Goal: Task Accomplishment & Management: Manage account settings

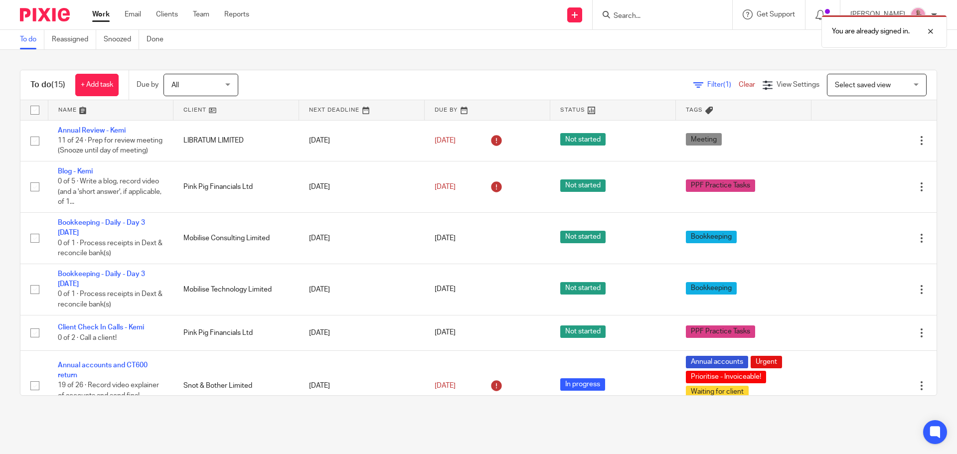
click at [639, 14] on div "You are already signed in." at bounding box center [712, 29] width 468 height 38
click at [928, 30] on div at bounding box center [922, 31] width 27 height 12
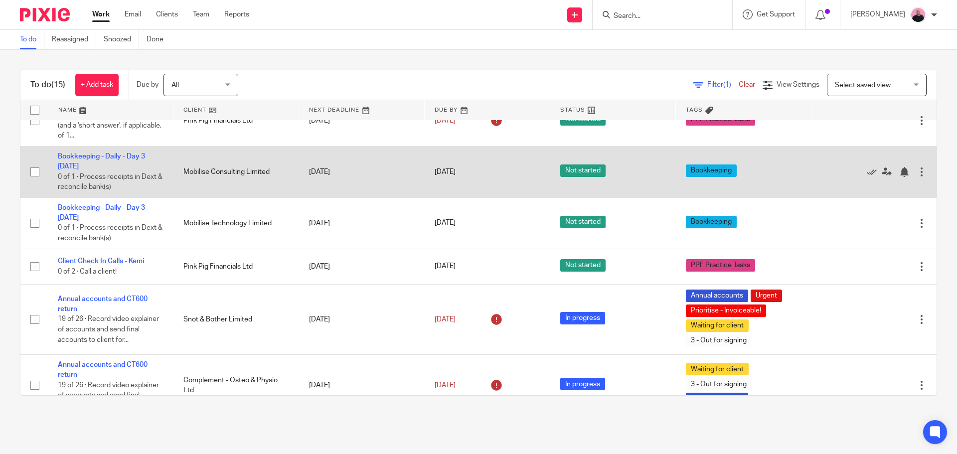
scroll to position [50, 0]
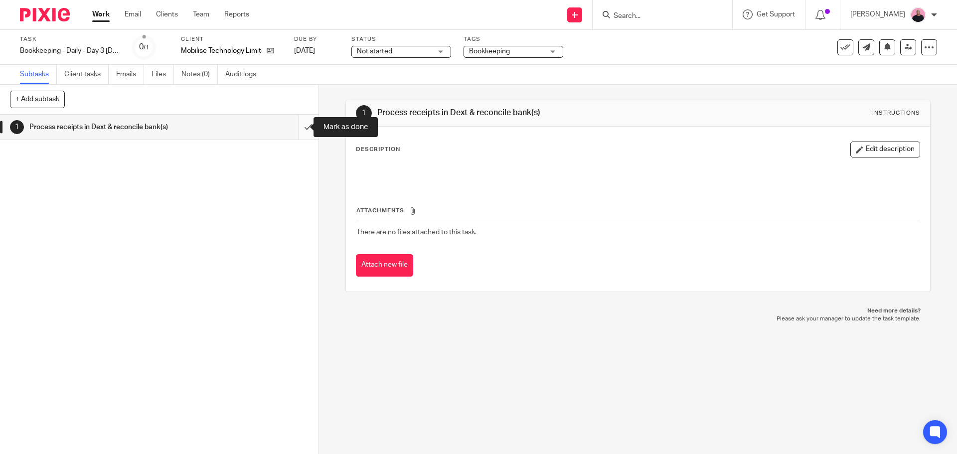
click at [298, 123] on input "submit" at bounding box center [159, 127] width 318 height 25
click at [439, 52] on div "Not started Not started" at bounding box center [400, 52] width 100 height 12
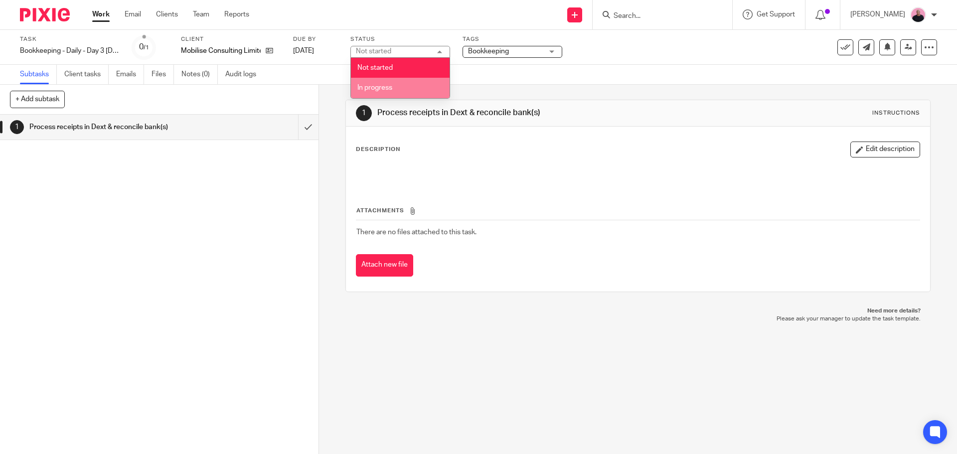
click at [385, 84] on li "In progress" at bounding box center [400, 88] width 99 height 20
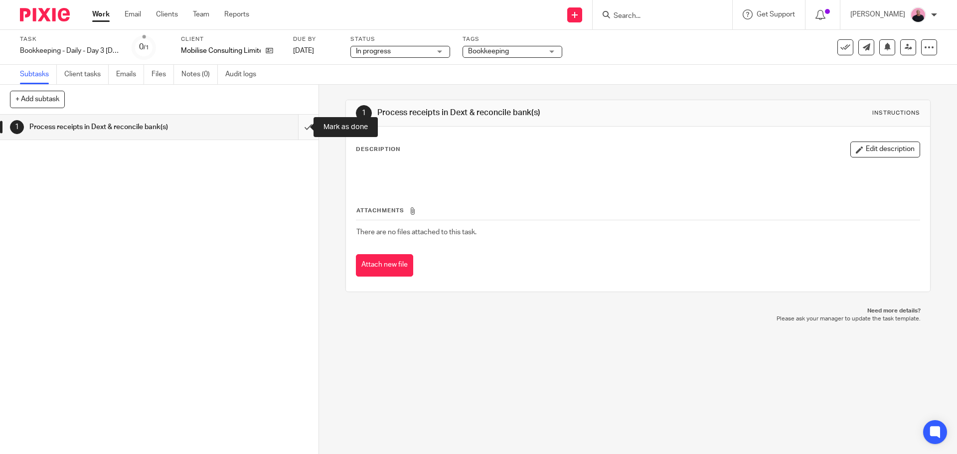
click at [295, 129] on input "submit" at bounding box center [159, 127] width 318 height 25
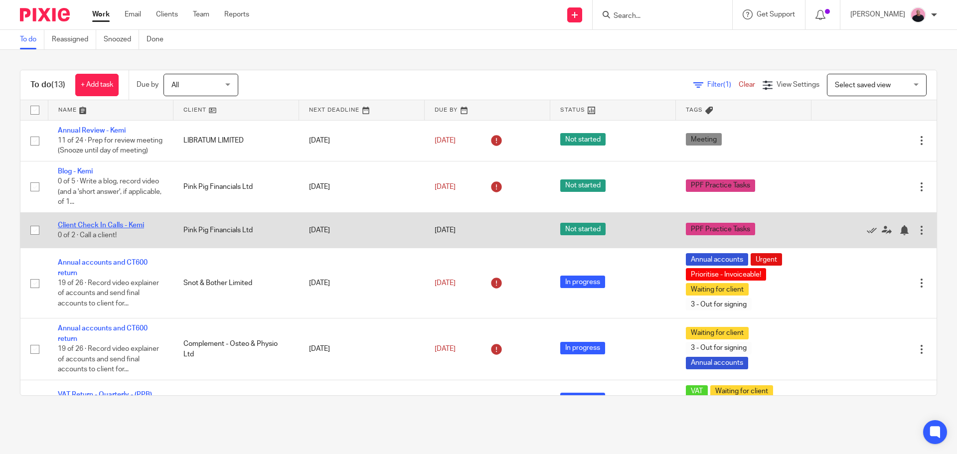
click at [104, 229] on link "Client Check In Calls - Kemi" at bounding box center [101, 225] width 86 height 7
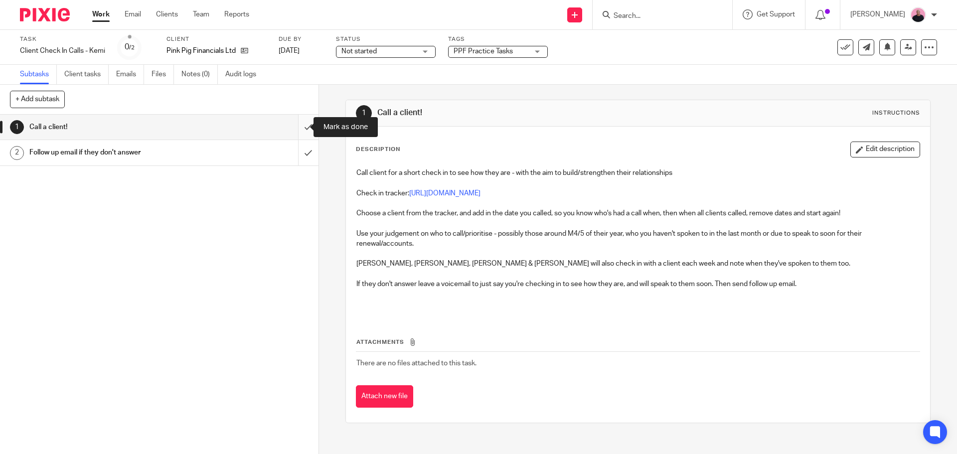
click at [301, 128] on input "submit" at bounding box center [159, 127] width 318 height 25
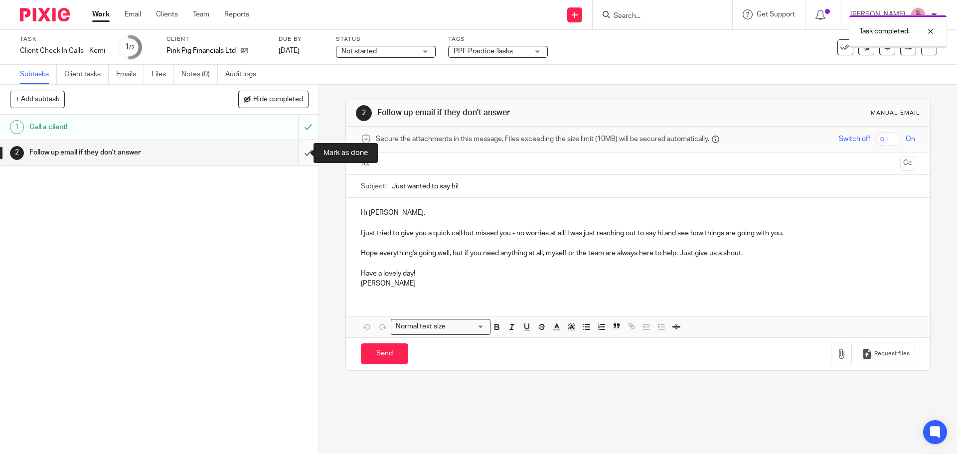
click at [298, 145] on input "submit" at bounding box center [159, 152] width 318 height 25
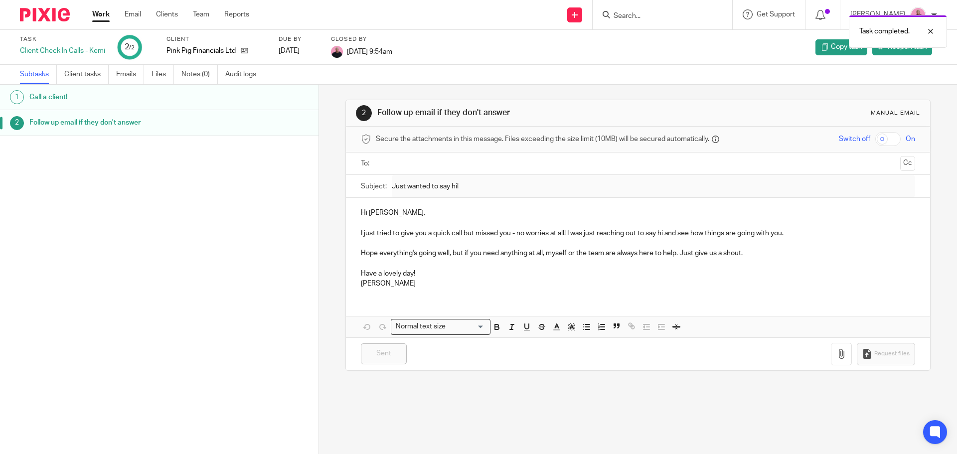
click at [100, 13] on link "Work" at bounding box center [100, 14] width 17 height 10
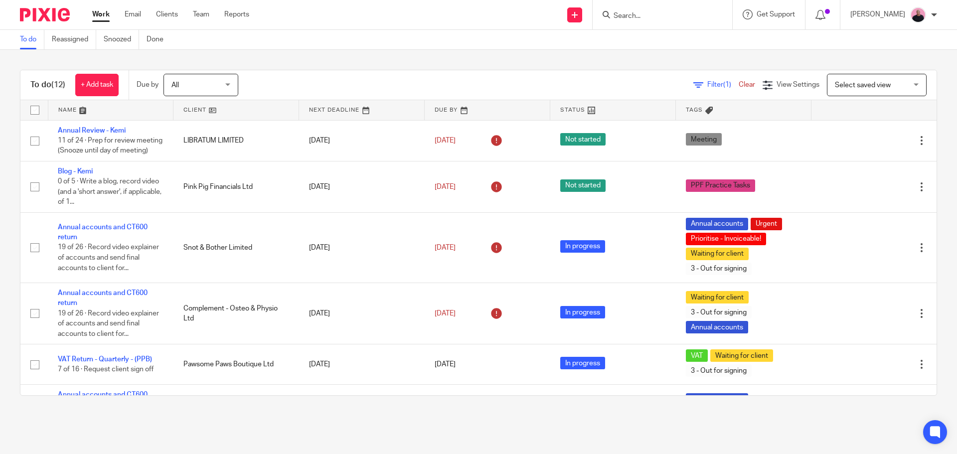
drag, startPoint x: 661, startPoint y: 15, endPoint x: 654, endPoint y: 19, distance: 8.0
click at [660, 15] on input "Search" at bounding box center [657, 16] width 90 height 9
paste input "[PERSON_NAME]"
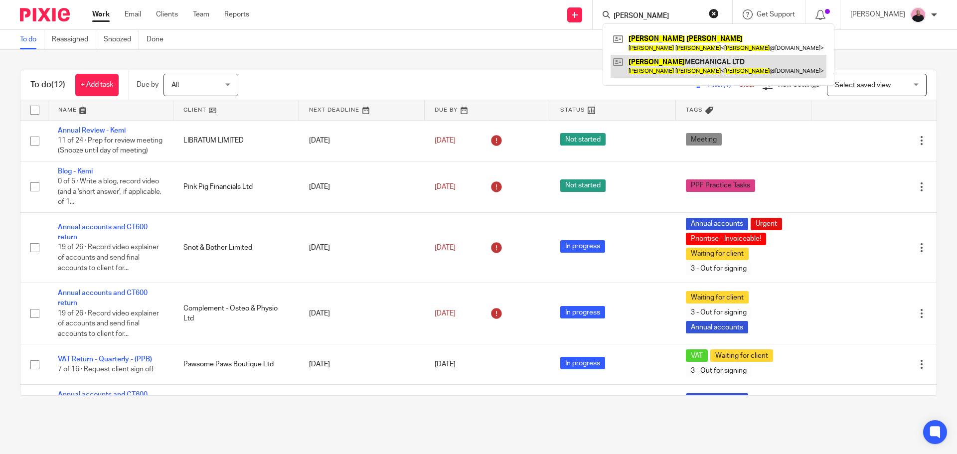
type input "[PERSON_NAME]"
click at [672, 63] on link at bounding box center [718, 66] width 216 height 23
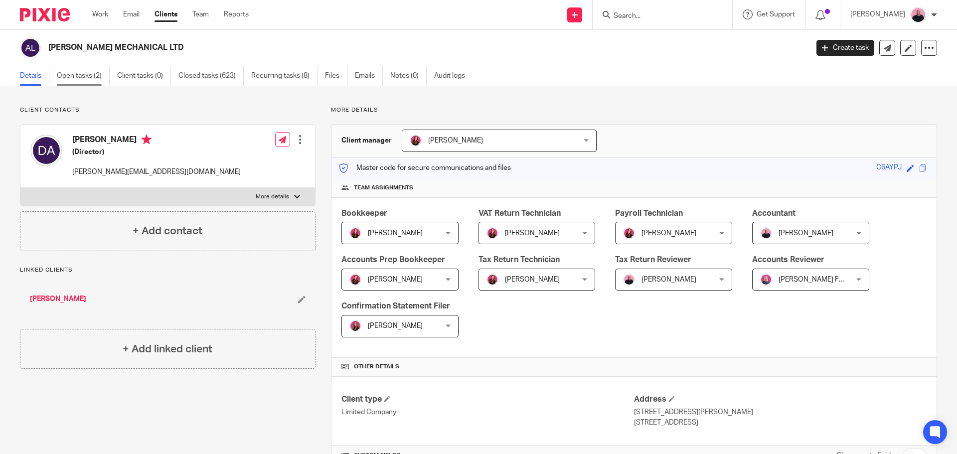
click at [72, 77] on link "Open tasks (2)" at bounding box center [83, 75] width 53 height 19
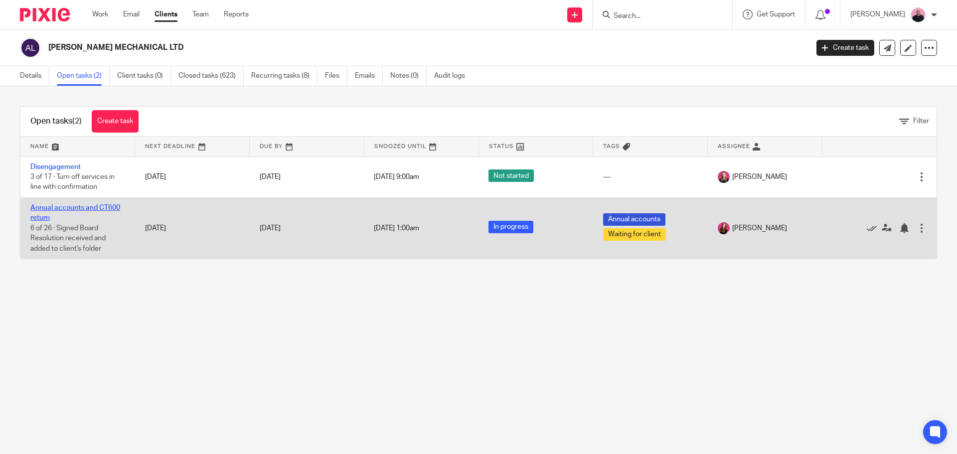
click at [82, 207] on link "Annual accounts and CT600 return" at bounding box center [75, 212] width 90 height 17
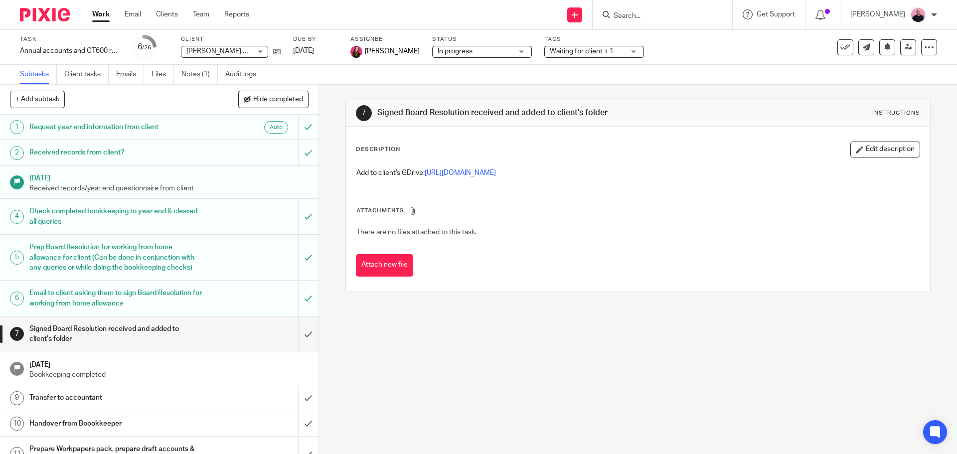
click at [100, 13] on link "Work" at bounding box center [100, 14] width 17 height 10
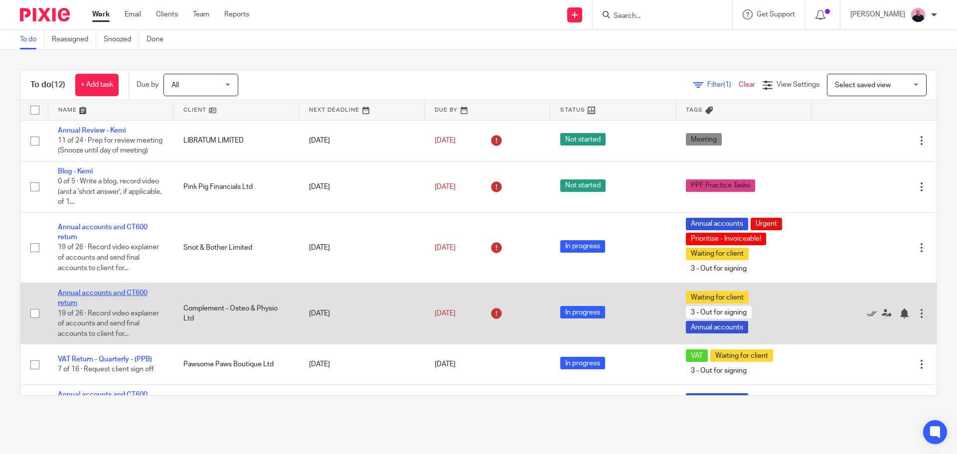
click at [93, 301] on link "Annual accounts and CT600 return" at bounding box center [103, 297] width 90 height 17
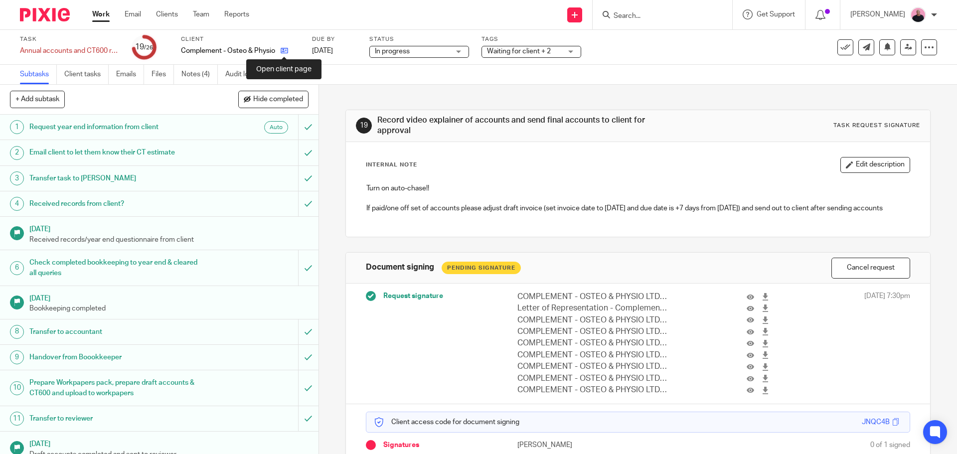
click at [285, 53] on icon at bounding box center [283, 50] width 7 height 7
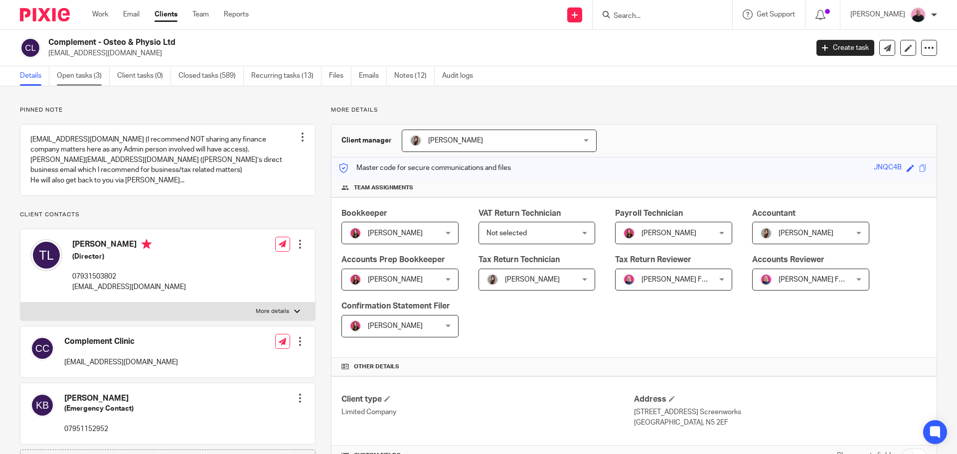
click at [83, 75] on link "Open tasks (3)" at bounding box center [83, 75] width 53 height 19
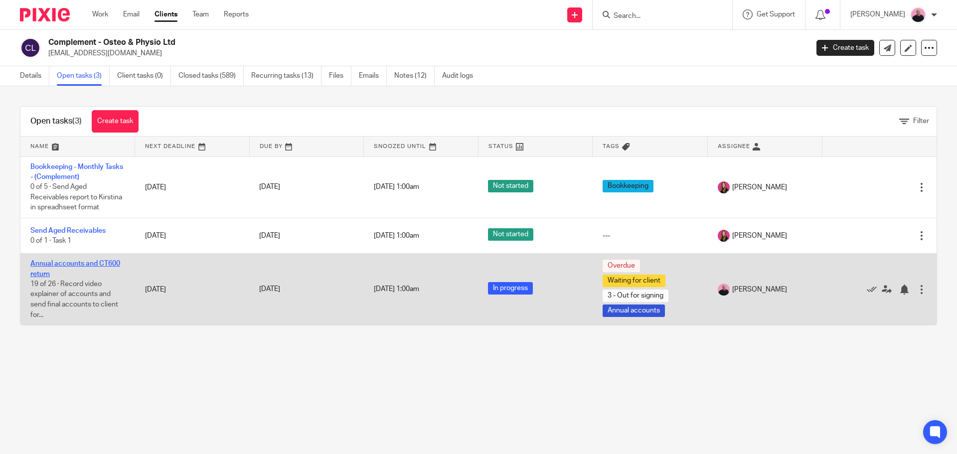
click at [88, 266] on link "Annual accounts and CT600 return" at bounding box center [75, 268] width 90 height 17
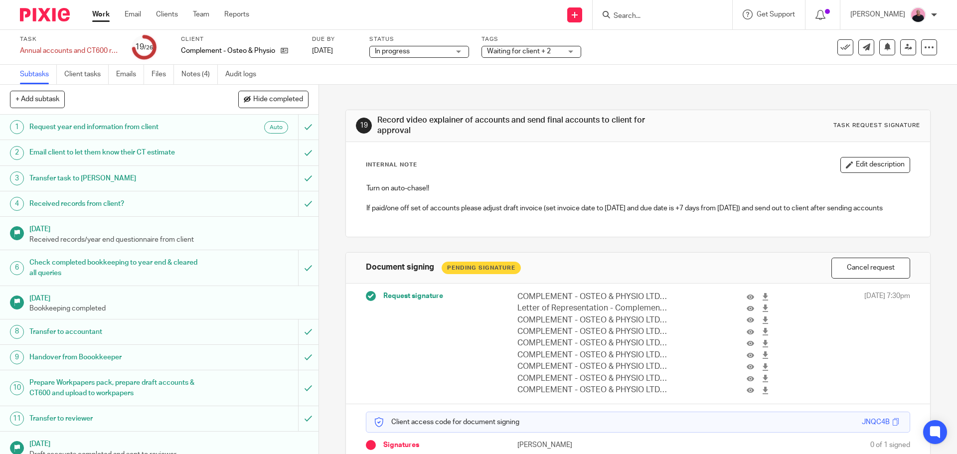
click at [137, 121] on h1 "Request year end information from client" at bounding box center [115, 127] width 172 height 15
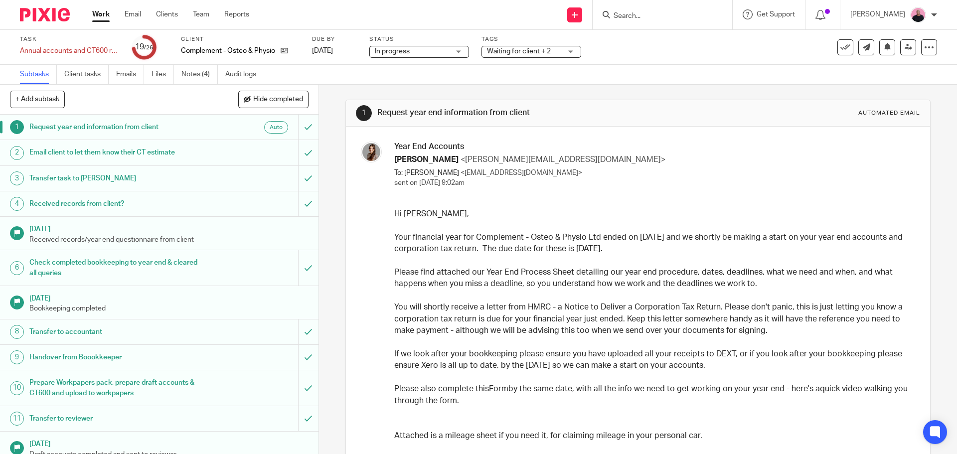
click at [121, 152] on h1 "Email client to let them know their CT estimate" at bounding box center [115, 152] width 172 height 15
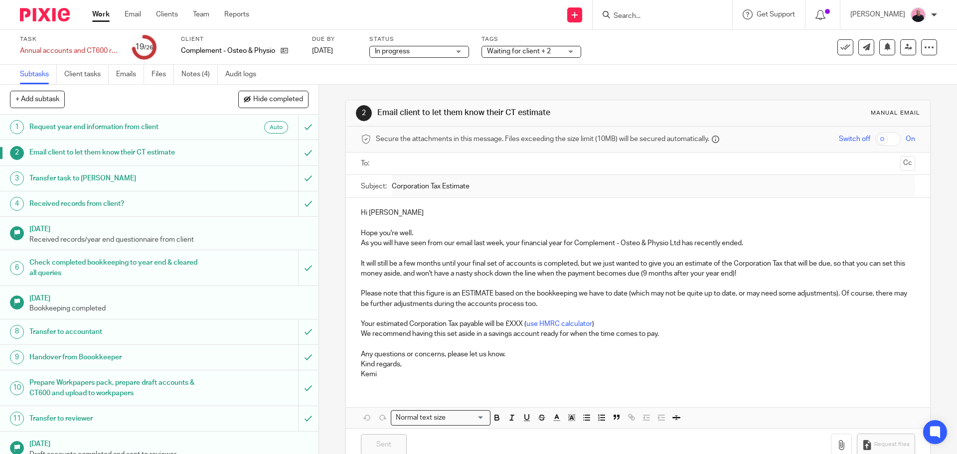
click at [121, 176] on h1 "Transfer task to Frankie" at bounding box center [115, 178] width 172 height 15
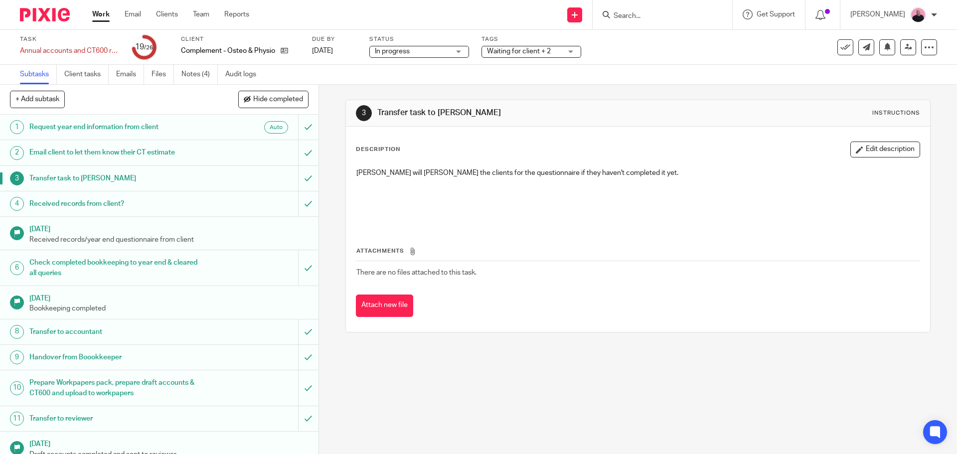
click at [133, 207] on h1 "Received records from client?" at bounding box center [115, 203] width 172 height 15
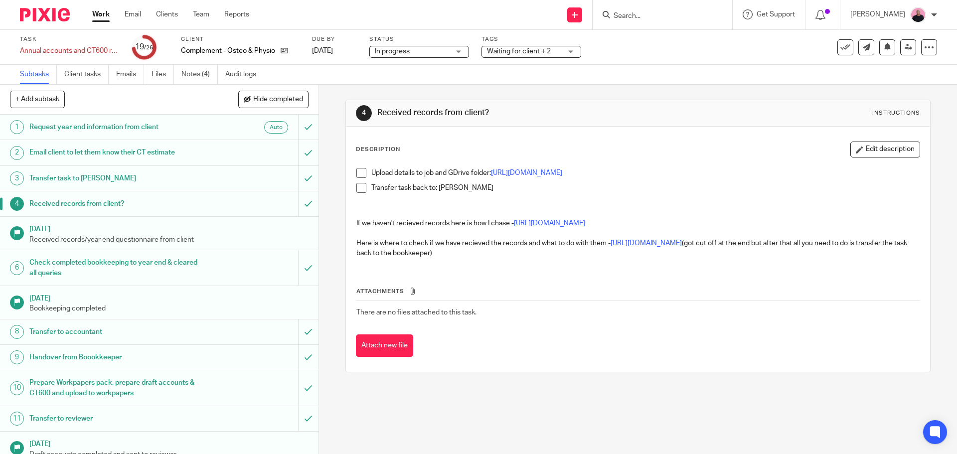
click at [173, 273] on h1 "Check completed bookkeeping to year end & cleared all queries" at bounding box center [115, 267] width 172 height 25
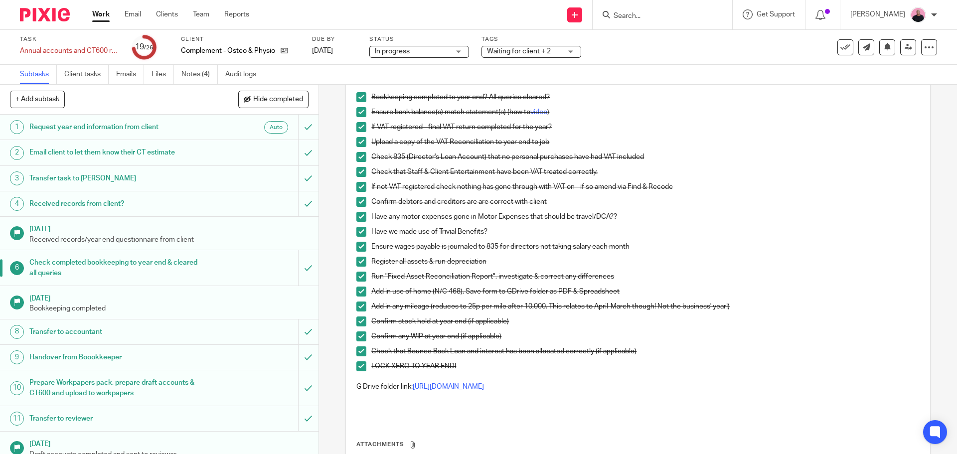
scroll to position [162, 0]
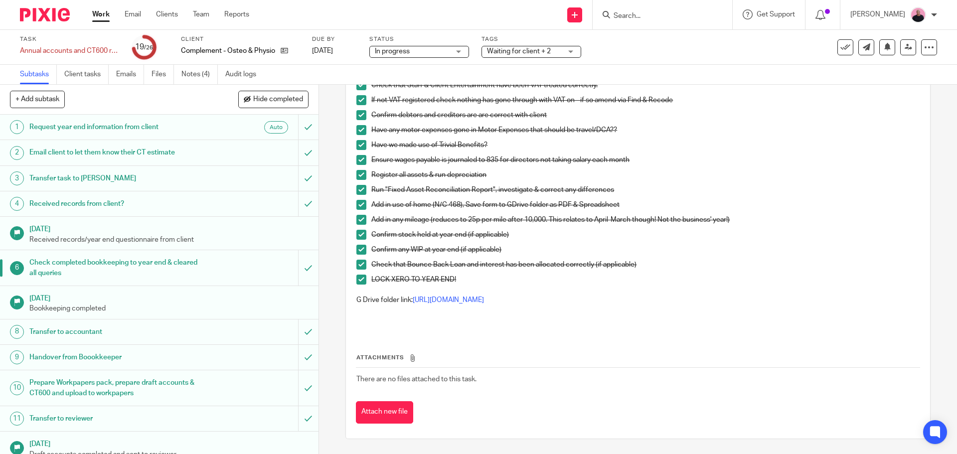
click at [163, 267] on h1 "Check completed bookkeeping to year end & cleared all queries" at bounding box center [115, 267] width 172 height 25
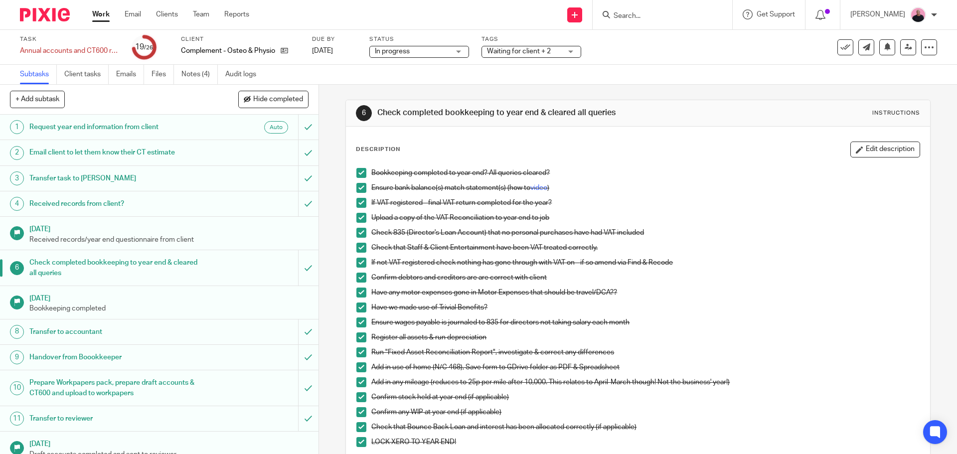
scroll to position [162, 0]
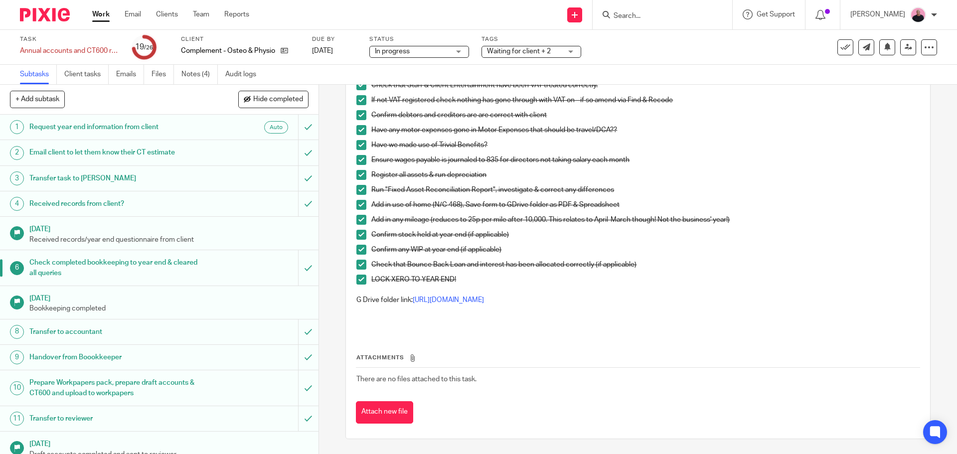
click at [131, 331] on h1 "Transfer to accountant" at bounding box center [115, 331] width 172 height 15
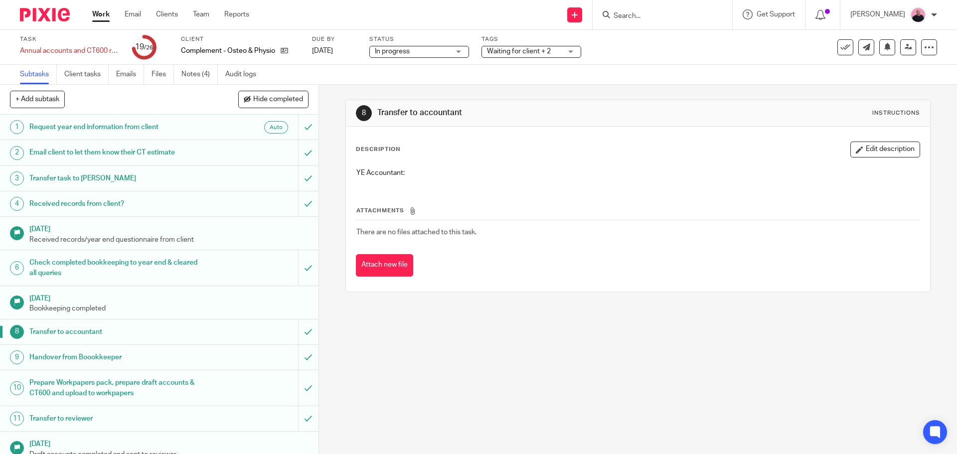
click at [146, 130] on h1 "Request year end information from client" at bounding box center [115, 127] width 172 height 15
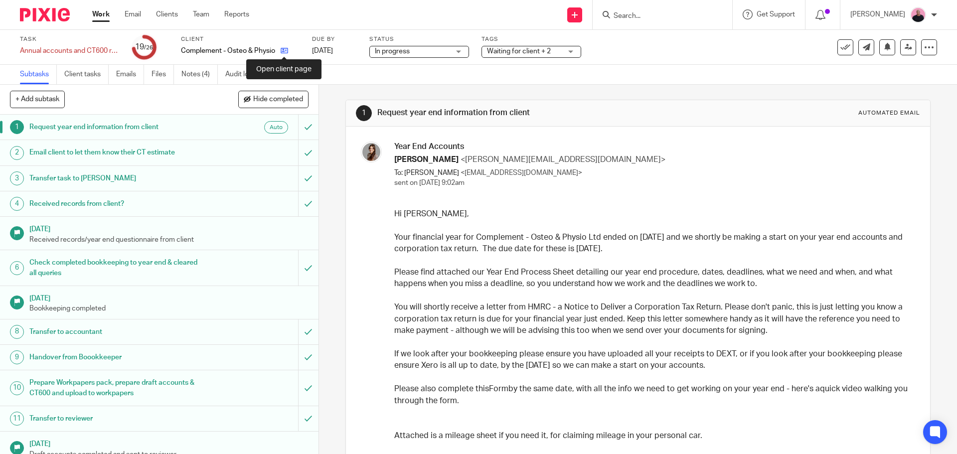
click at [286, 52] on icon at bounding box center [283, 50] width 7 height 7
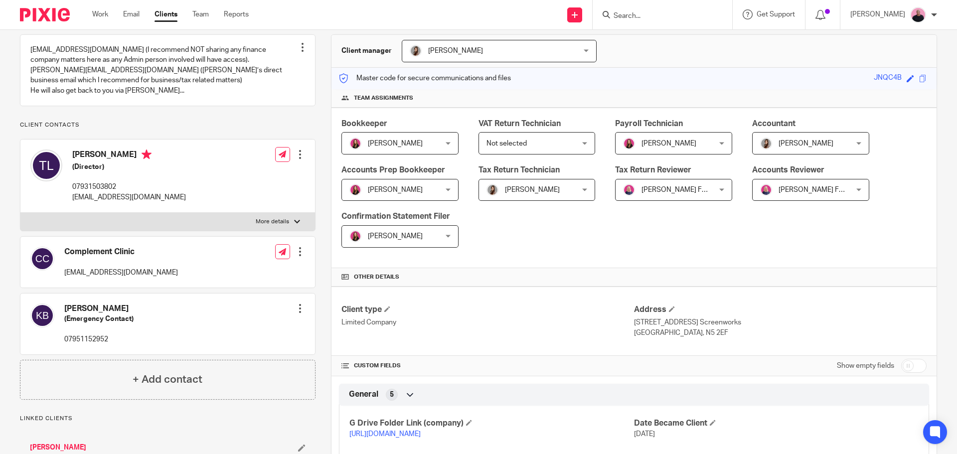
scroll to position [249, 0]
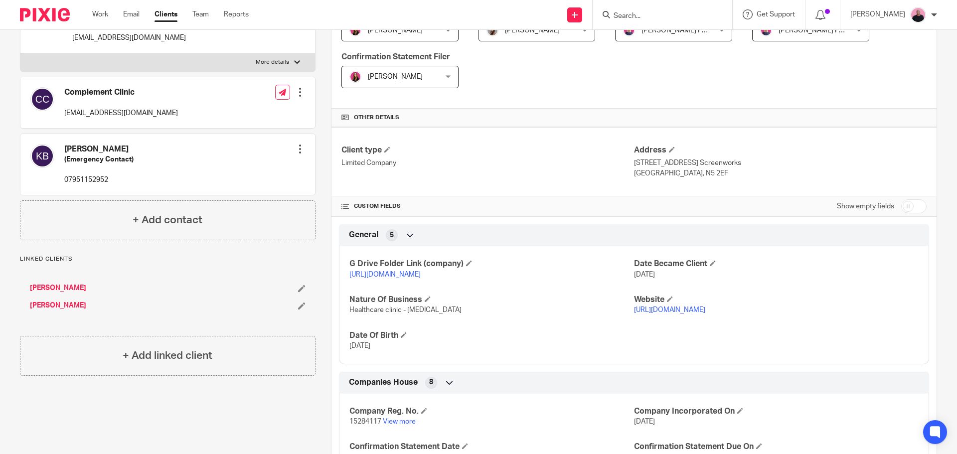
click at [420, 275] on link "https://drive.google.com/drive/folders/1UViW2mNyS7auetybP3ypT4Q5QL_jg2Od?usp=dr…" at bounding box center [384, 274] width 71 height 7
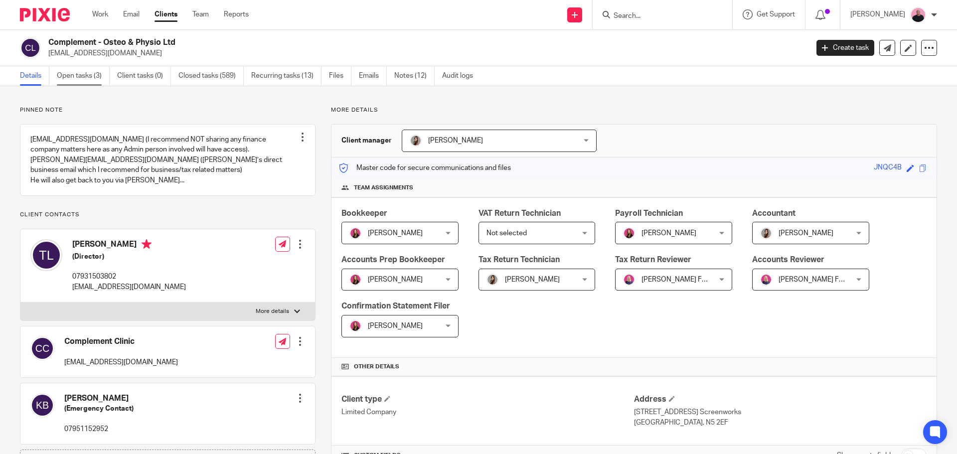
click at [82, 76] on link "Open tasks (3)" at bounding box center [83, 75] width 53 height 19
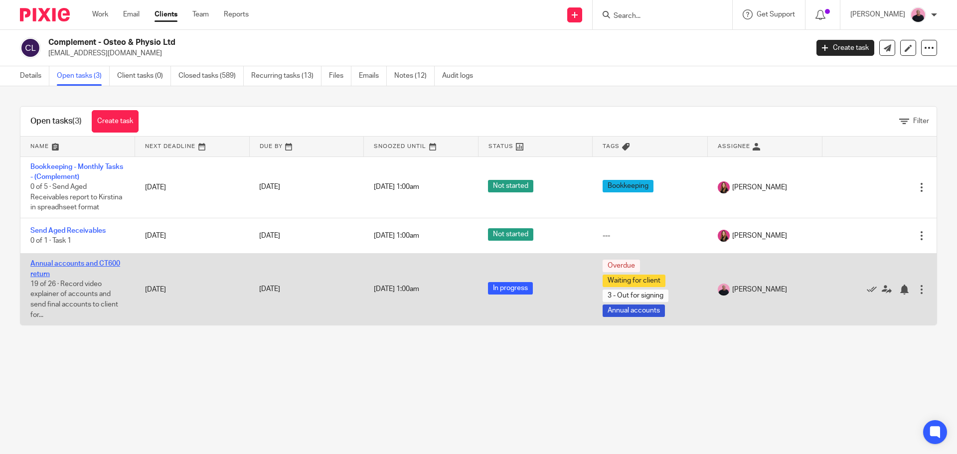
click at [76, 262] on link "Annual accounts and CT600 return" at bounding box center [75, 268] width 90 height 17
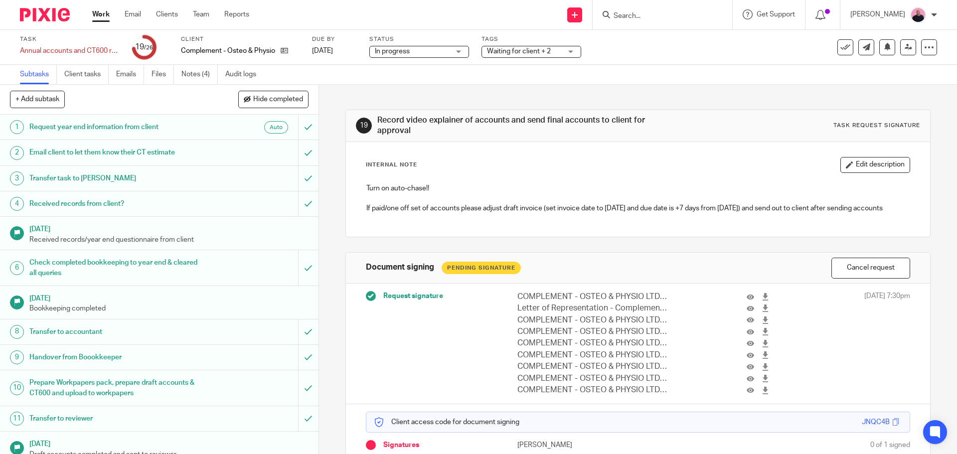
click at [124, 129] on h1 "Request year end information from client" at bounding box center [115, 127] width 172 height 15
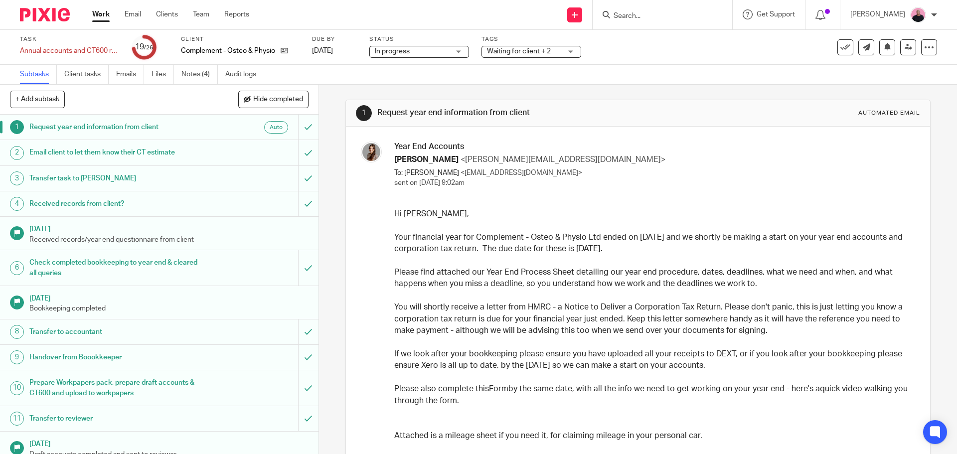
click at [124, 151] on h1 "Email client to let them know their CT estimate" at bounding box center [115, 152] width 172 height 15
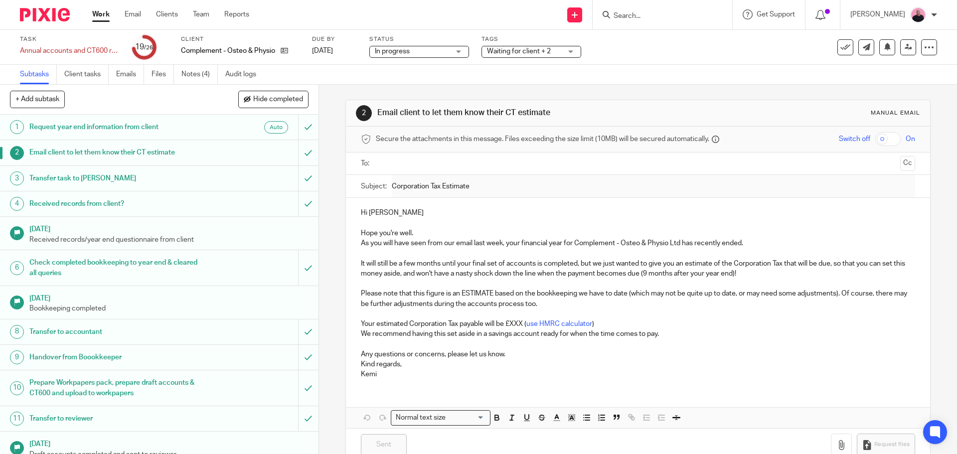
click at [144, 177] on h1 "Transfer task to Frankie" at bounding box center [115, 178] width 172 height 15
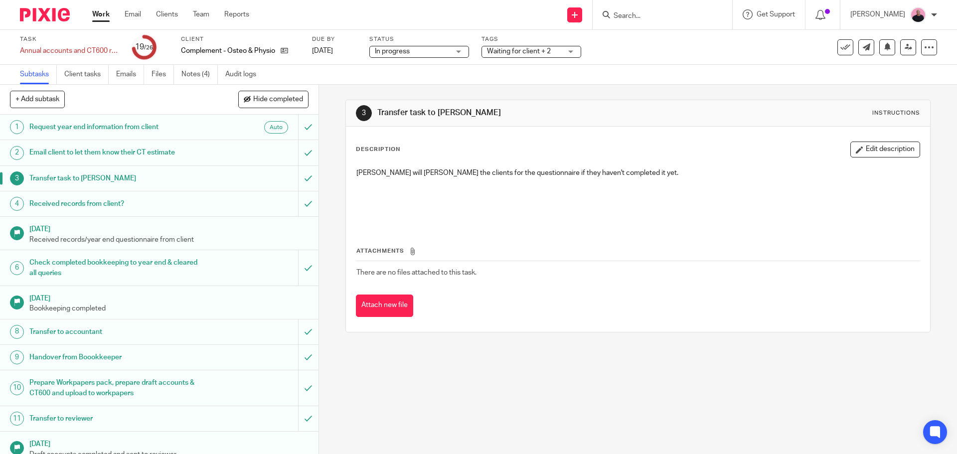
click at [144, 207] on h1 "Received records from client?" at bounding box center [115, 203] width 172 height 15
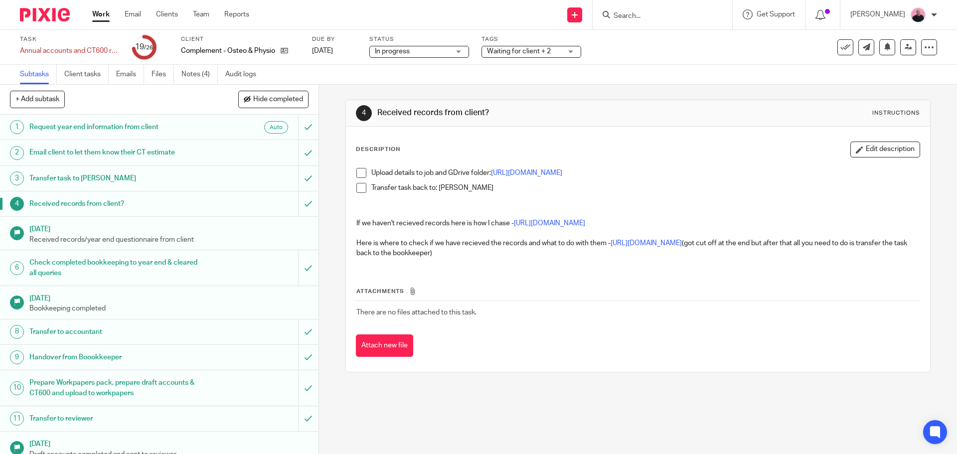
click at [119, 263] on h1 "Check completed bookkeeping to year end & cleared all queries" at bounding box center [115, 267] width 172 height 25
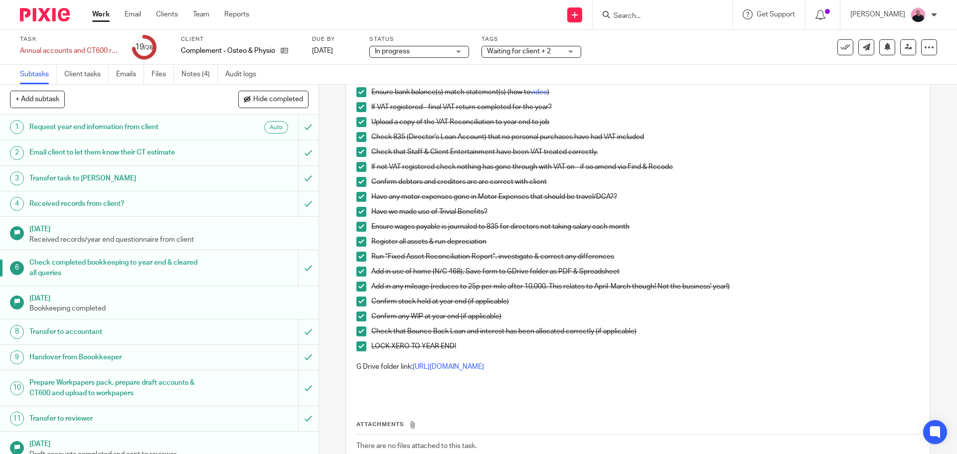
scroll to position [162, 0]
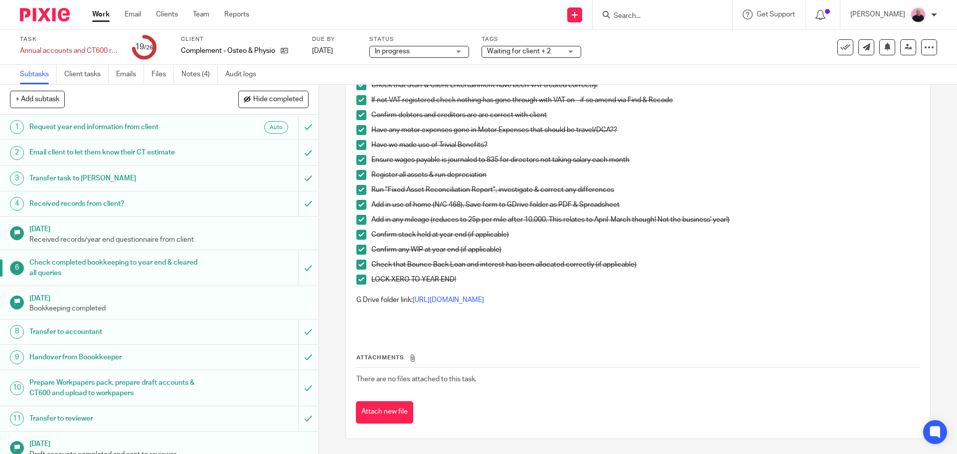
click at [74, 271] on h1 "Check completed bookkeeping to year end & cleared all queries" at bounding box center [115, 267] width 172 height 25
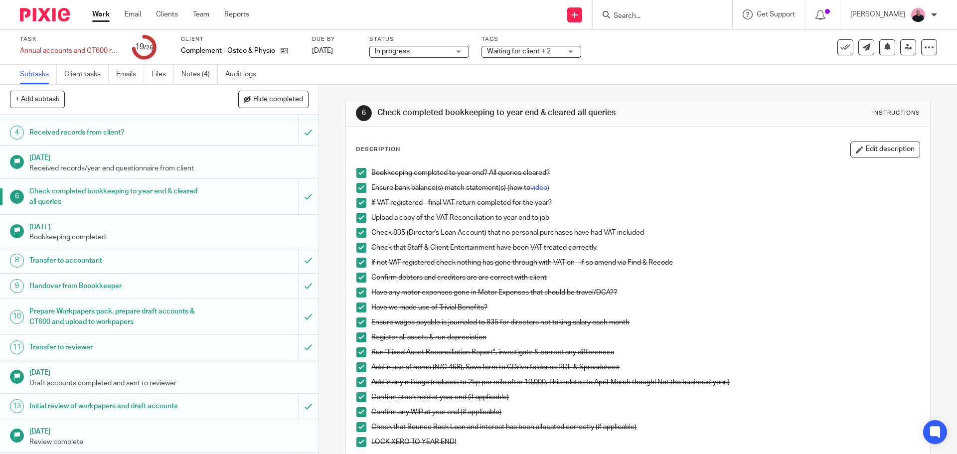
scroll to position [349, 0]
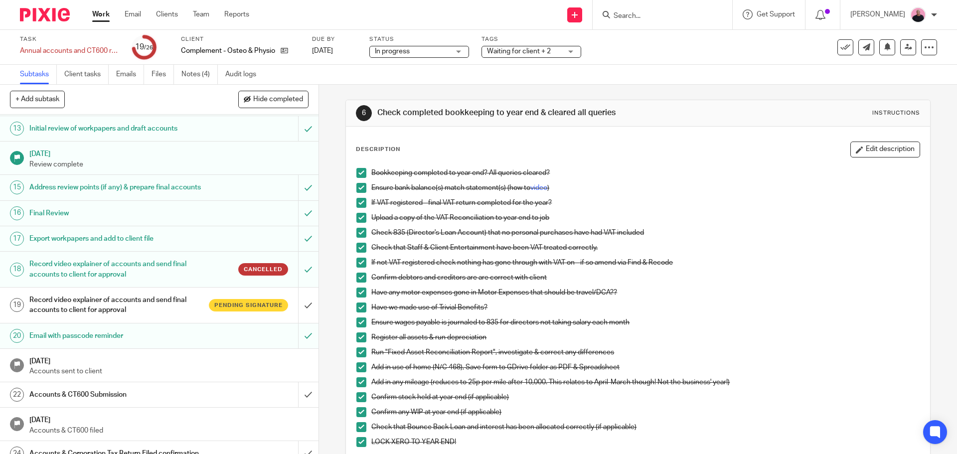
click at [77, 193] on h1 "Address review points (if any) & prepare final accounts" at bounding box center [115, 187] width 172 height 15
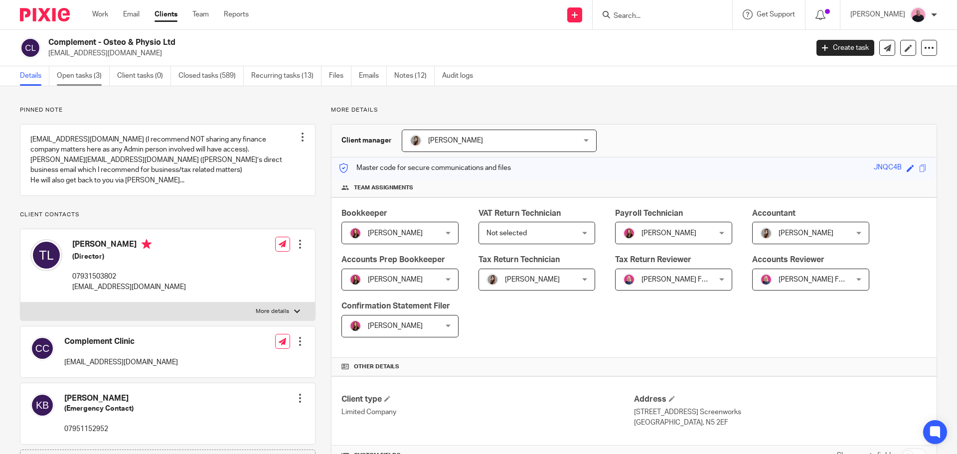
click at [76, 79] on link "Open tasks (3)" at bounding box center [83, 75] width 53 height 19
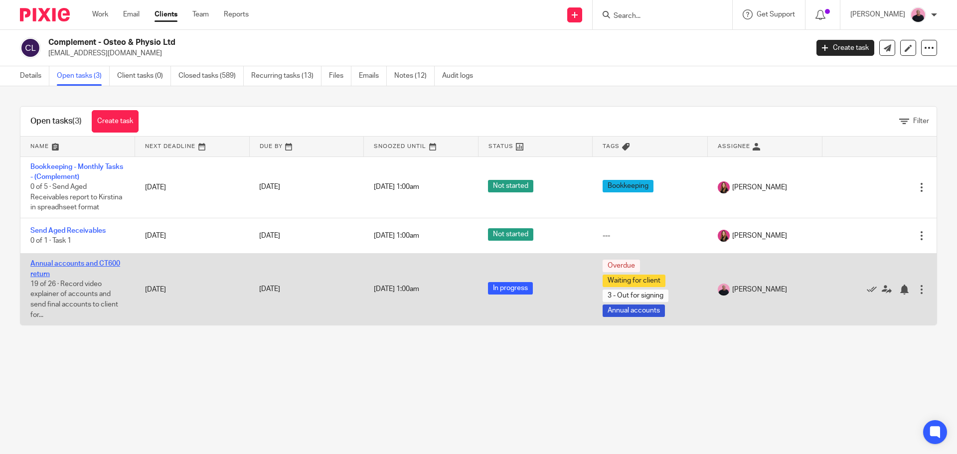
click at [83, 261] on link "Annual accounts and CT600 return" at bounding box center [75, 268] width 90 height 17
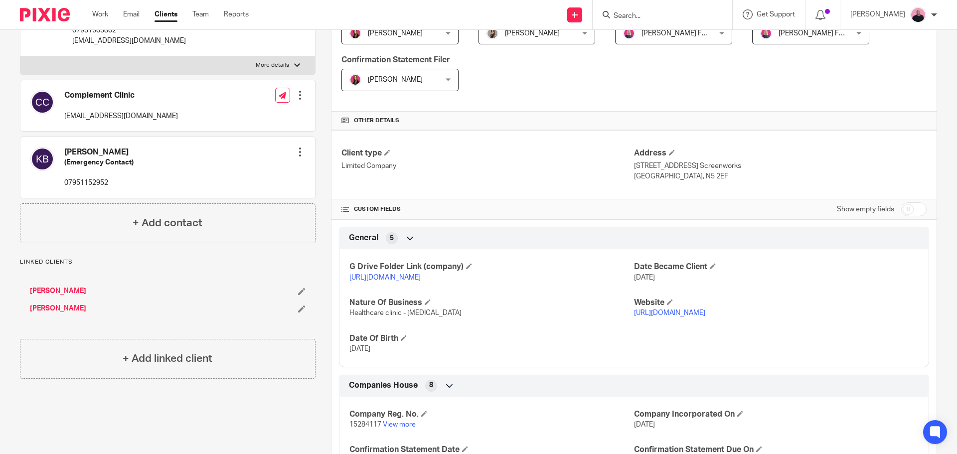
scroll to position [249, 0]
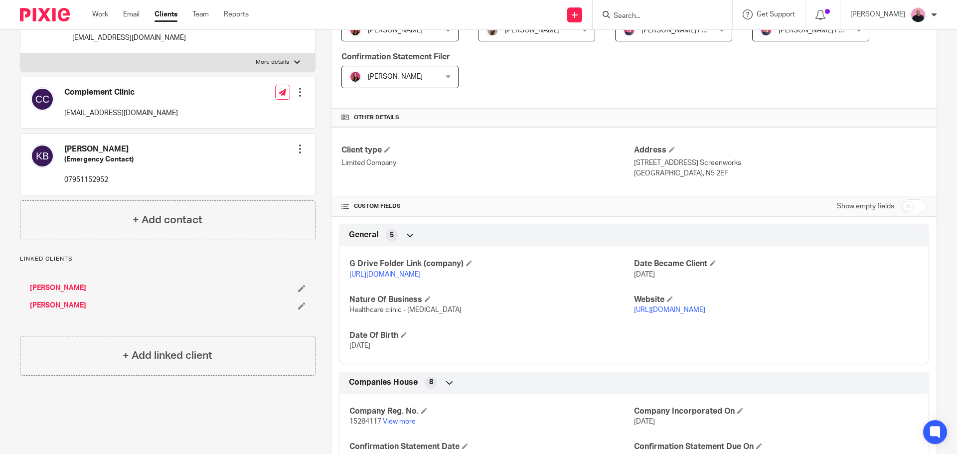
click at [660, 313] on link "[URL][DOMAIN_NAME]" at bounding box center [669, 309] width 71 height 7
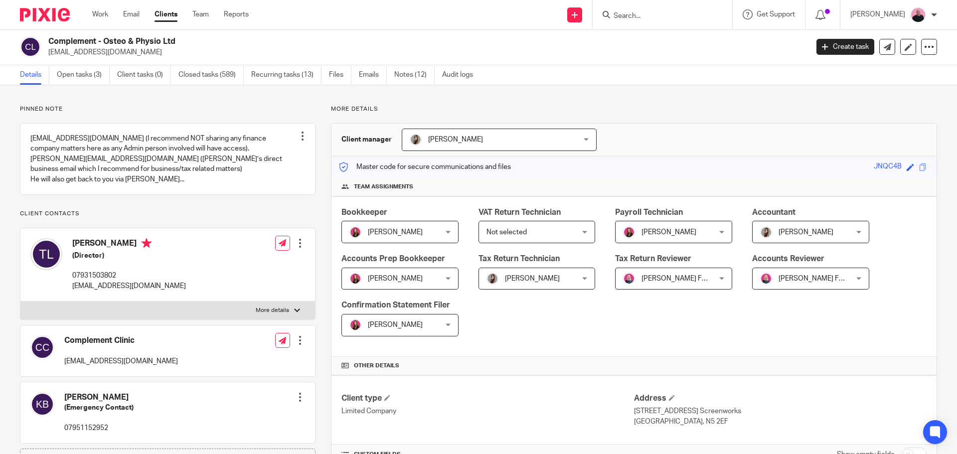
scroll to position [0, 0]
drag, startPoint x: 73, startPoint y: 253, endPoint x: 143, endPoint y: 253, distance: 70.2
click at [143, 252] on h4 "[PERSON_NAME]" at bounding box center [129, 245] width 114 height 12
click at [145, 252] on h4 "[PERSON_NAME]" at bounding box center [129, 245] width 114 height 12
drag, startPoint x: 146, startPoint y: 254, endPoint x: 74, endPoint y: 254, distance: 72.2
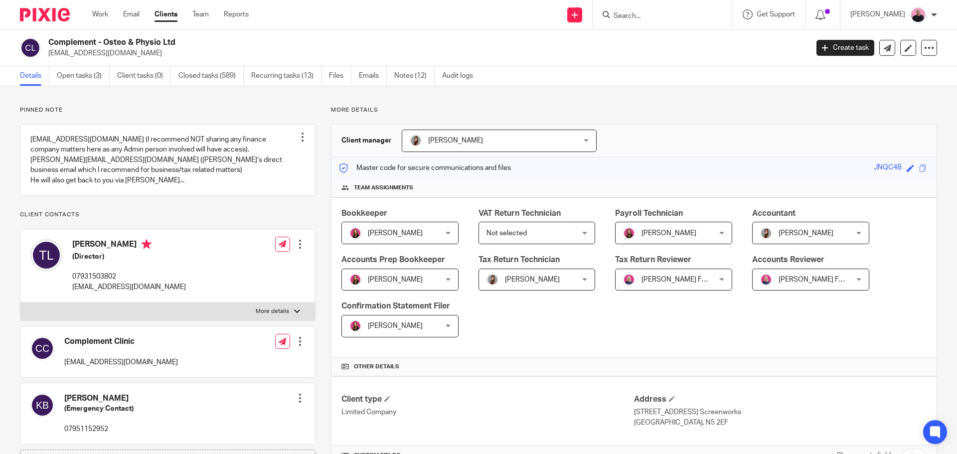
click at [74, 252] on h4 "[PERSON_NAME]" at bounding box center [129, 245] width 114 height 12
copy h4 "[PERSON_NAME]"
click at [666, 19] on input "Search" at bounding box center [657, 16] width 90 height 9
paste input "[PERSON_NAME]"
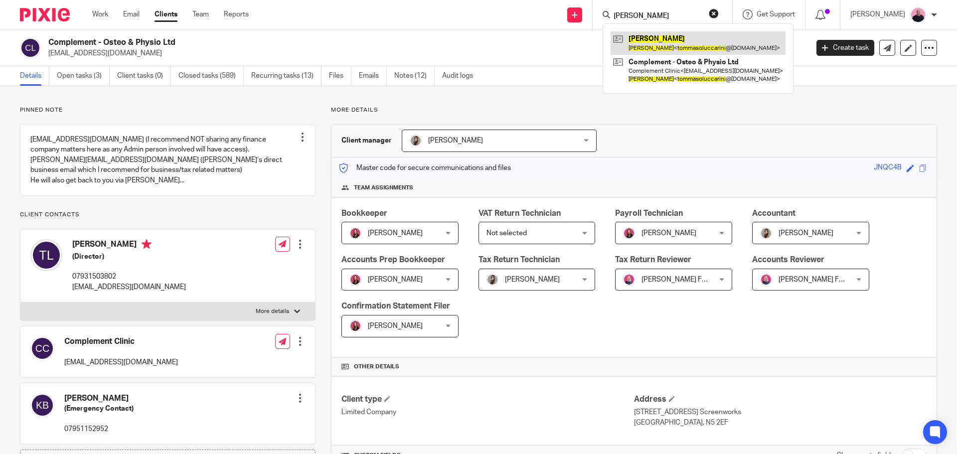
type input "[PERSON_NAME]"
click at [718, 12] on form "[PERSON_NAME]" at bounding box center [665, 14] width 106 height 12
drag, startPoint x: 726, startPoint y: 13, endPoint x: 688, endPoint y: 5, distance: 38.8
click at [718, 13] on button "reset" at bounding box center [713, 13] width 10 height 10
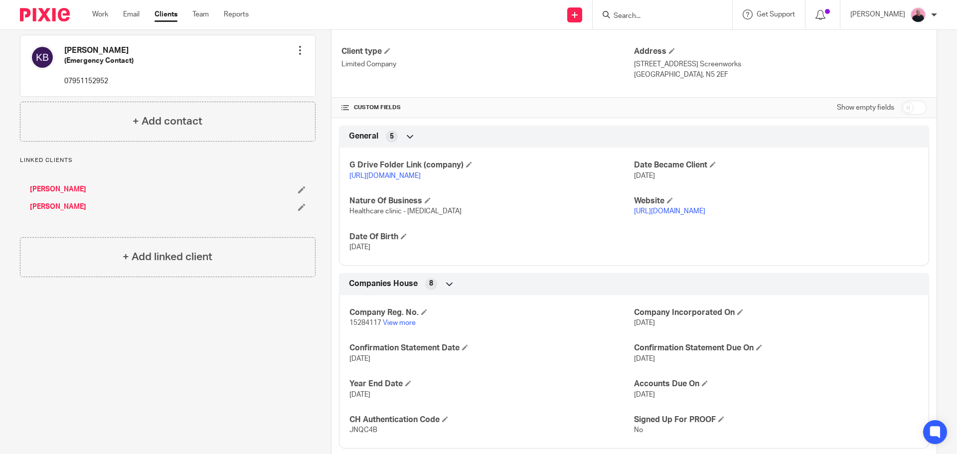
scroll to position [349, 0]
drag, startPoint x: 416, startPoint y: 225, endPoint x: 345, endPoint y: 224, distance: 71.2
click at [345, 224] on div "G Drive Folder Link (company) https://drive.google.com/drive/folders/1UViW2mNyS…" at bounding box center [634, 201] width 590 height 125
copy span "Healthcare clinic - Osteopathy"
drag, startPoint x: 625, startPoint y: 62, endPoint x: 696, endPoint y: 65, distance: 71.8
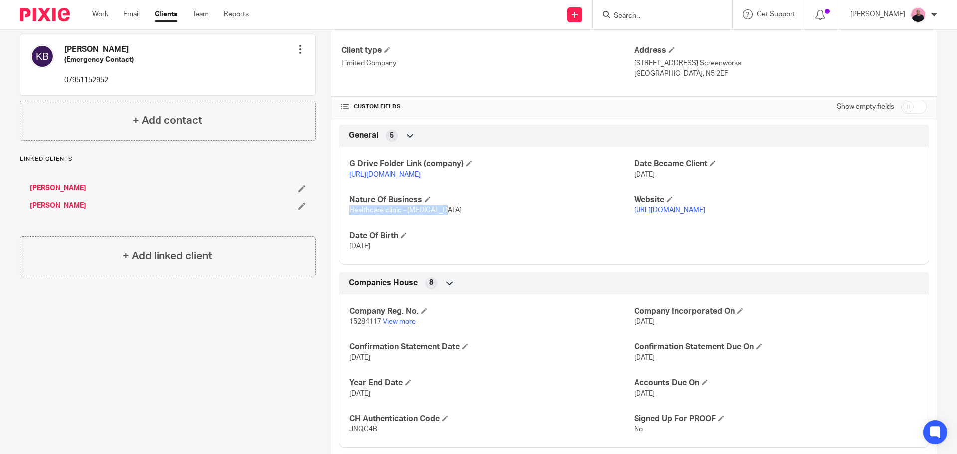
click at [696, 65] on div "Client type Limited Company Address 22-24 Highbury Grove, Unit 121 Screenworks …" at bounding box center [633, 61] width 605 height 69
click at [696, 71] on p "London, N5 2EF" at bounding box center [780, 74] width 292 height 10
drag, startPoint x: 630, startPoint y: 64, endPoint x: 697, endPoint y: 65, distance: 67.8
click at [697, 65] on p "22-24 Highbury Grove, Unit 121 Screenworks" at bounding box center [780, 63] width 292 height 10
copy p "22-24 Highbury Grove"
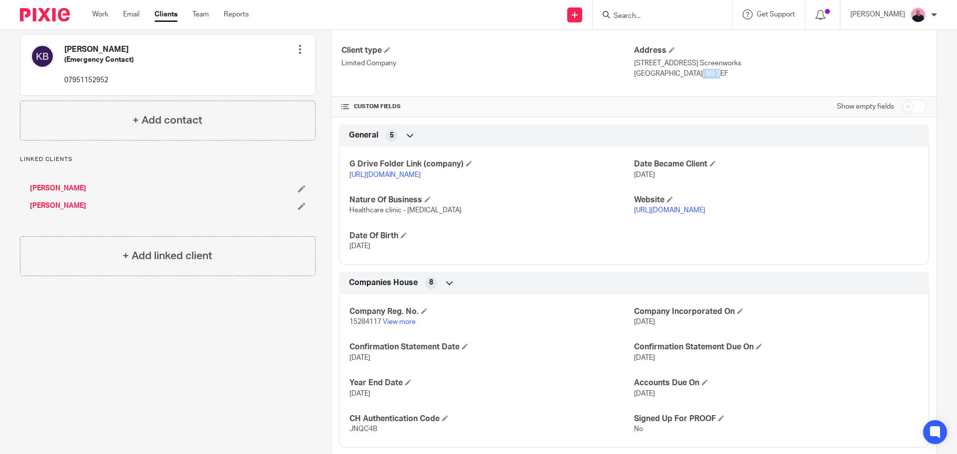
drag, startPoint x: 657, startPoint y: 74, endPoint x: 681, endPoint y: 74, distance: 23.9
click at [681, 74] on p "London, N5 2EF" at bounding box center [780, 74] width 292 height 10
copy p "N5 2EF"
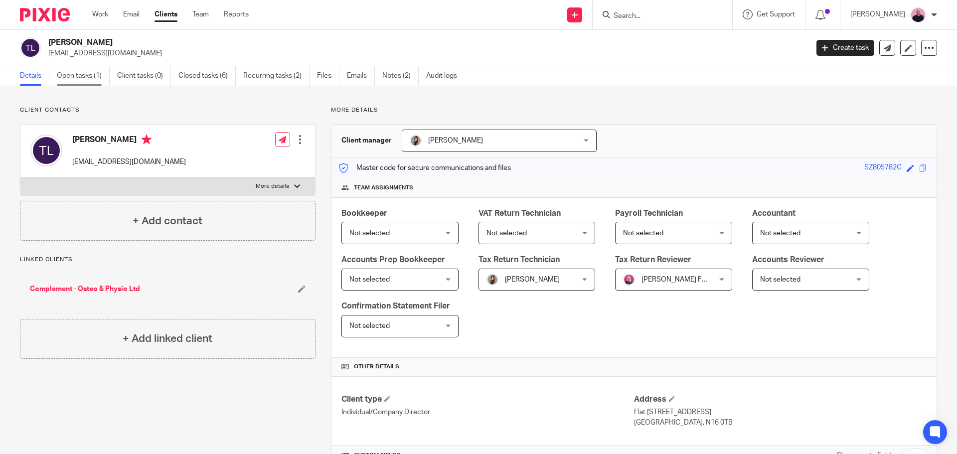
click at [86, 74] on link "Open tasks (1)" at bounding box center [83, 75] width 53 height 19
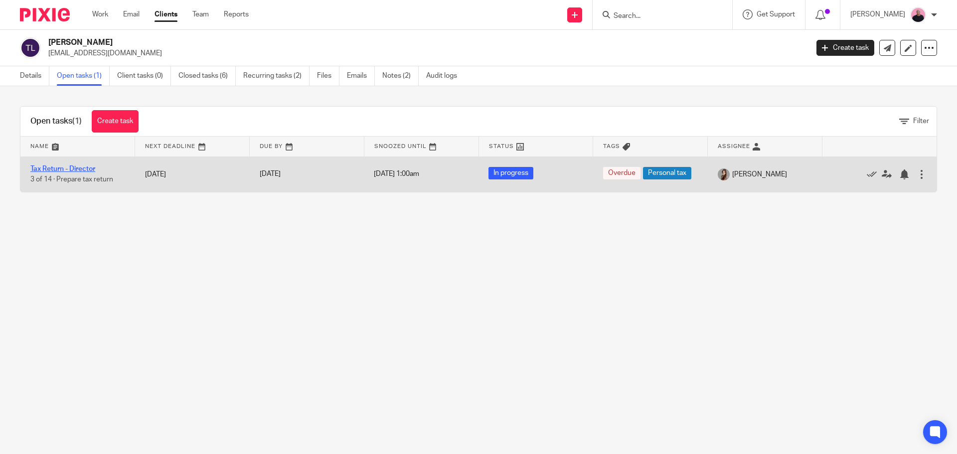
click at [73, 166] on link "Tax Return - Director" at bounding box center [62, 168] width 65 height 7
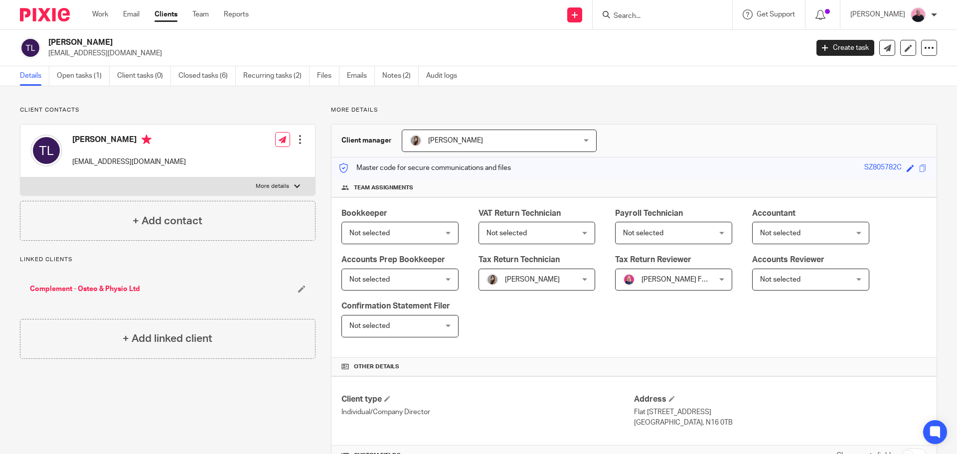
click at [296, 185] on div at bounding box center [297, 186] width 6 height 6
click at [20, 177] on input "More details" at bounding box center [20, 177] width 0 height 0
checkbox input "true"
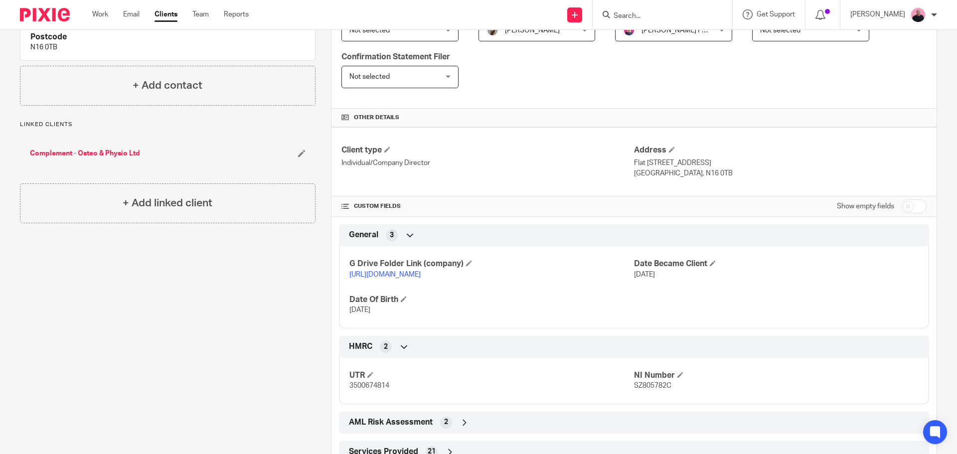
scroll to position [296, 0]
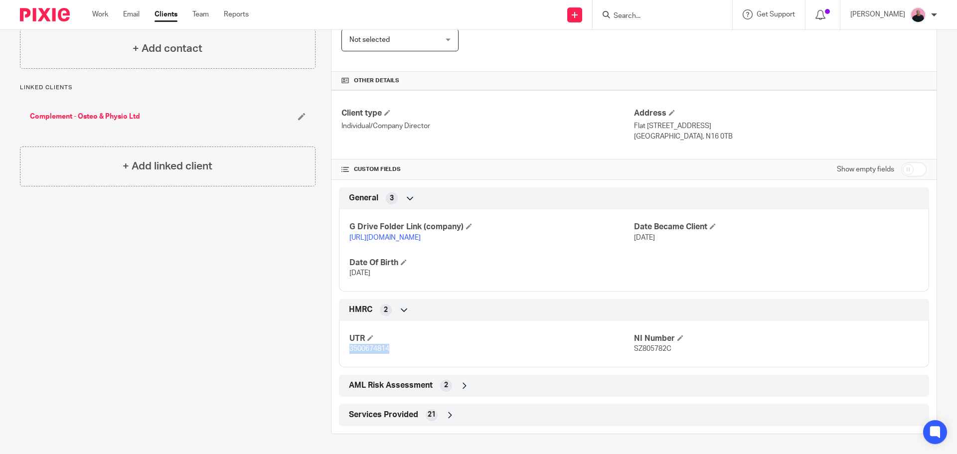
drag, startPoint x: 391, startPoint y: 347, endPoint x: 352, endPoint y: 350, distance: 39.0
click at [346, 350] on div "UTR 3500674814 NI Number SZ805782C" at bounding box center [634, 340] width 590 height 54
copy span "3500674814"
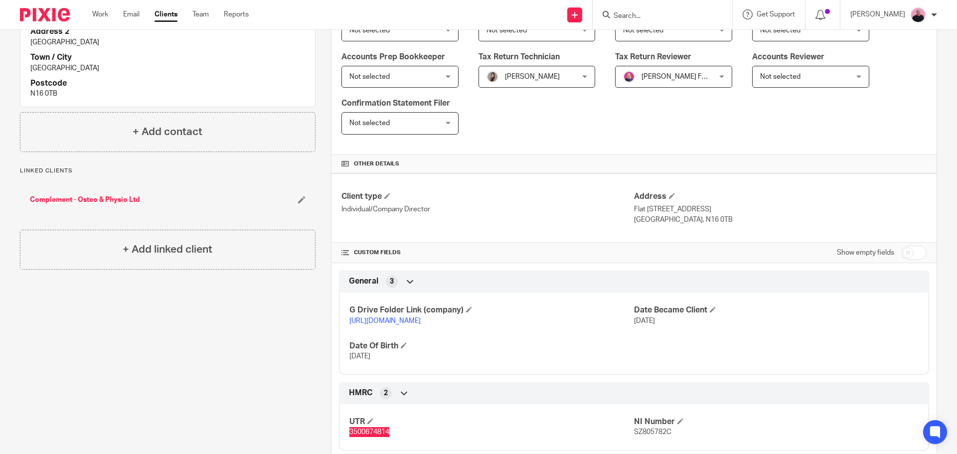
scroll to position [249, 0]
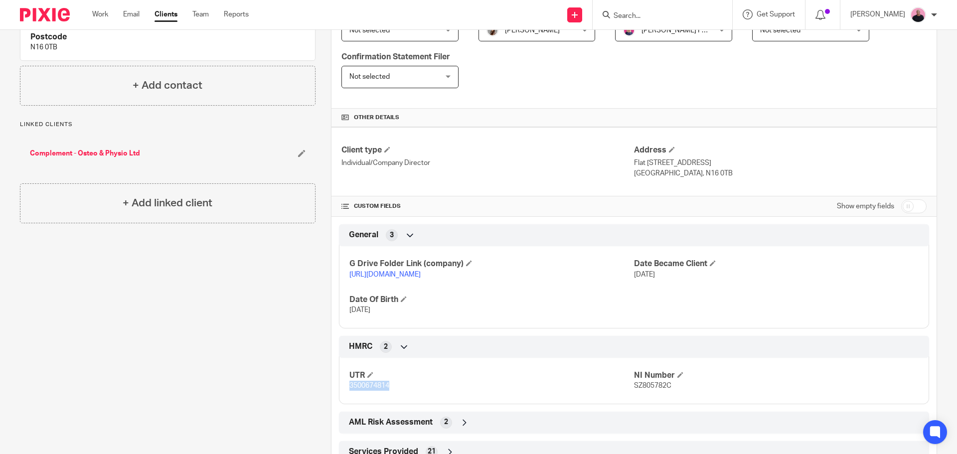
click at [403, 273] on link "[URL][DOMAIN_NAME]" at bounding box center [384, 274] width 71 height 7
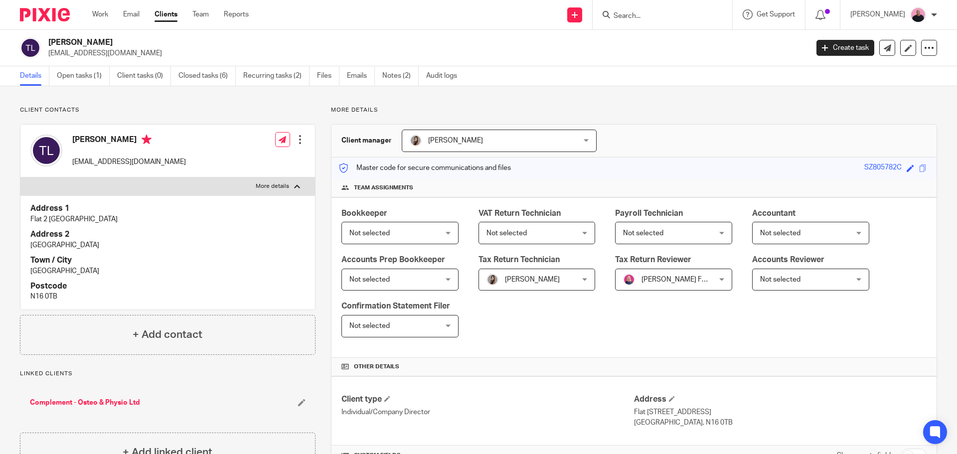
drag, startPoint x: 106, startPoint y: 44, endPoint x: 48, endPoint y: 44, distance: 57.3
click at [48, 44] on h2 "[PERSON_NAME]" at bounding box center [349, 42] width 602 height 10
copy h2 "[PERSON_NAME]"
click at [97, 14] on link "Work" at bounding box center [100, 14] width 16 height 10
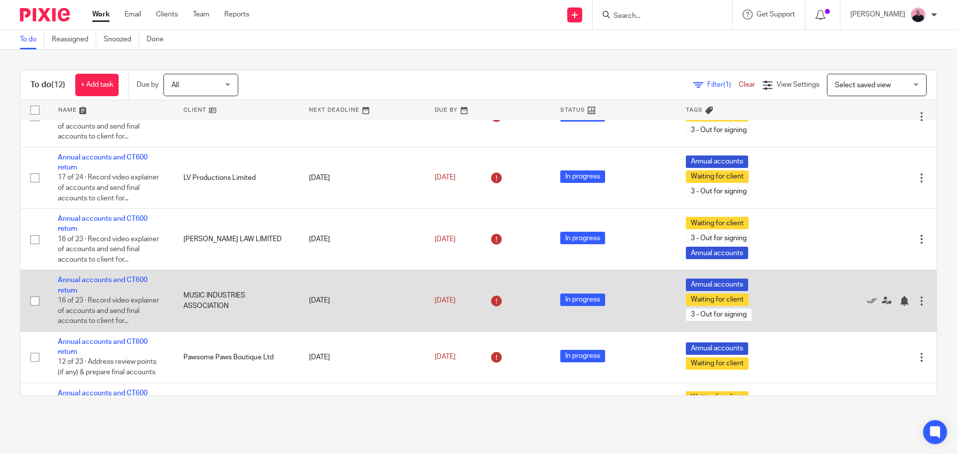
scroll to position [419, 0]
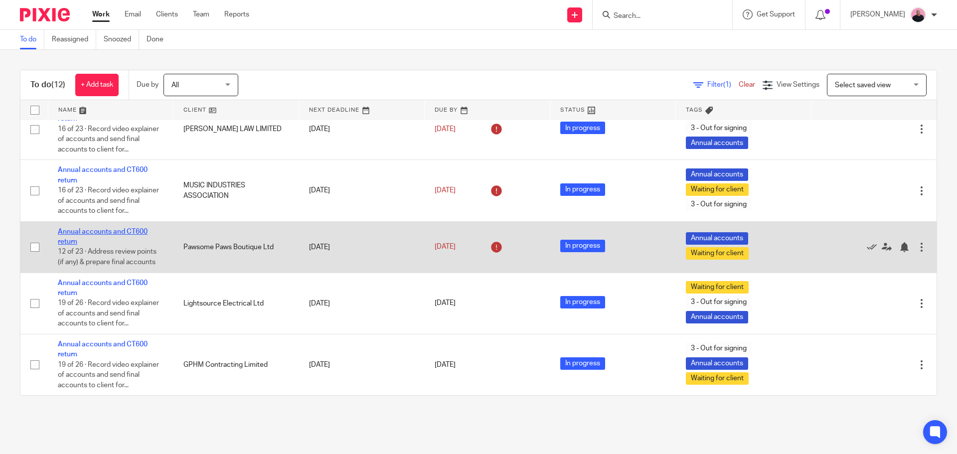
click at [104, 230] on link "Annual accounts and CT600 return" at bounding box center [103, 236] width 90 height 17
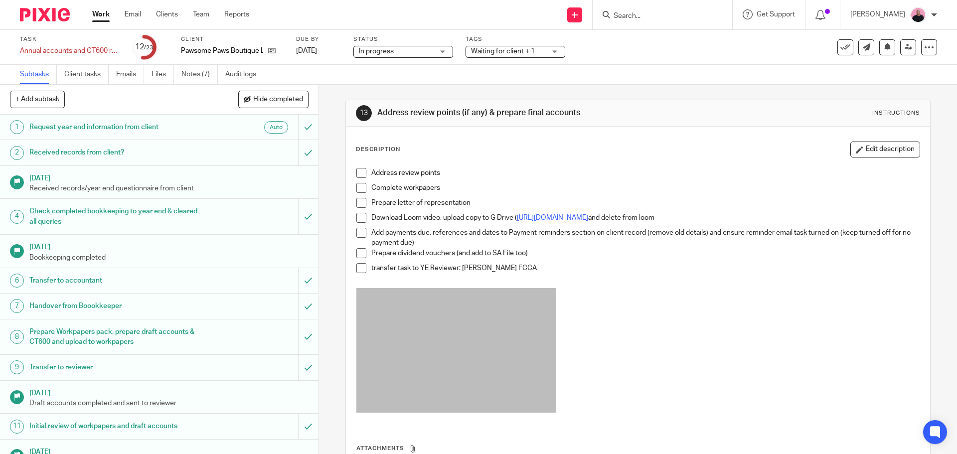
click at [358, 173] on span at bounding box center [361, 173] width 10 height 10
click at [360, 187] on span at bounding box center [361, 188] width 10 height 10
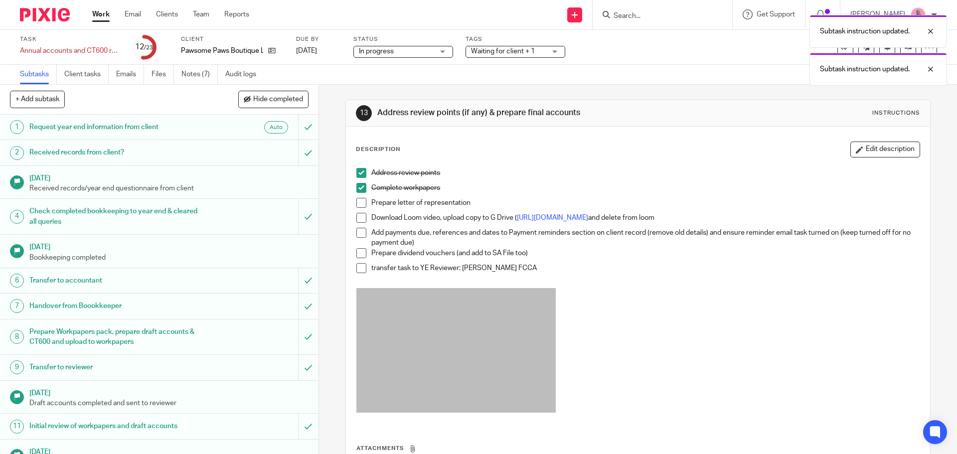
click at [358, 204] on span at bounding box center [361, 203] width 10 height 10
click at [358, 217] on span at bounding box center [361, 218] width 10 height 10
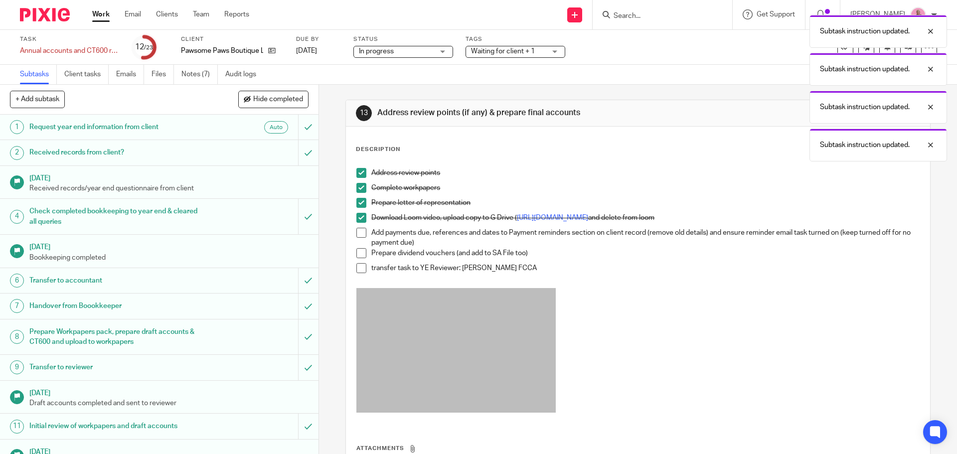
click at [359, 235] on span at bounding box center [361, 233] width 10 height 10
click at [361, 253] on span at bounding box center [361, 253] width 10 height 10
click at [357, 269] on span at bounding box center [361, 268] width 10 height 10
click at [706, 337] on p at bounding box center [637, 352] width 562 height 128
click at [932, 34] on div at bounding box center [922, 31] width 27 height 12
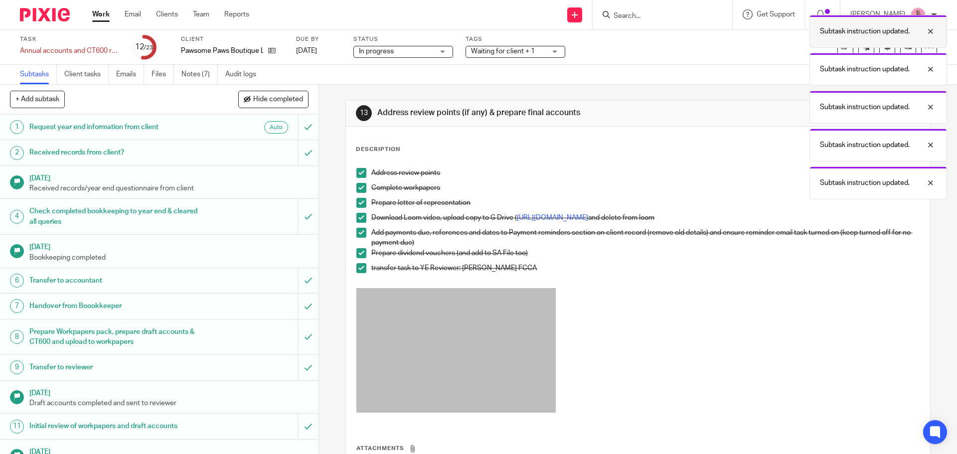
drag, startPoint x: 935, startPoint y: 31, endPoint x: 934, endPoint y: 39, distance: 8.0
click at [934, 31] on div at bounding box center [922, 31] width 27 height 12
click at [932, 32] on div at bounding box center [922, 31] width 27 height 12
click at [930, 31] on div at bounding box center [922, 31] width 27 height 12
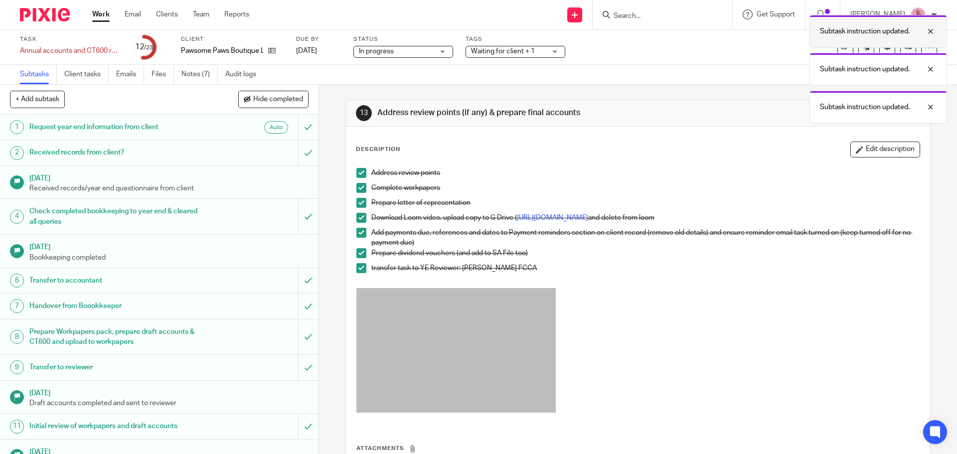
click at [931, 28] on div at bounding box center [922, 31] width 27 height 12
click at [931, 33] on div at bounding box center [922, 31] width 27 height 12
click at [929, 27] on div at bounding box center [922, 31] width 27 height 12
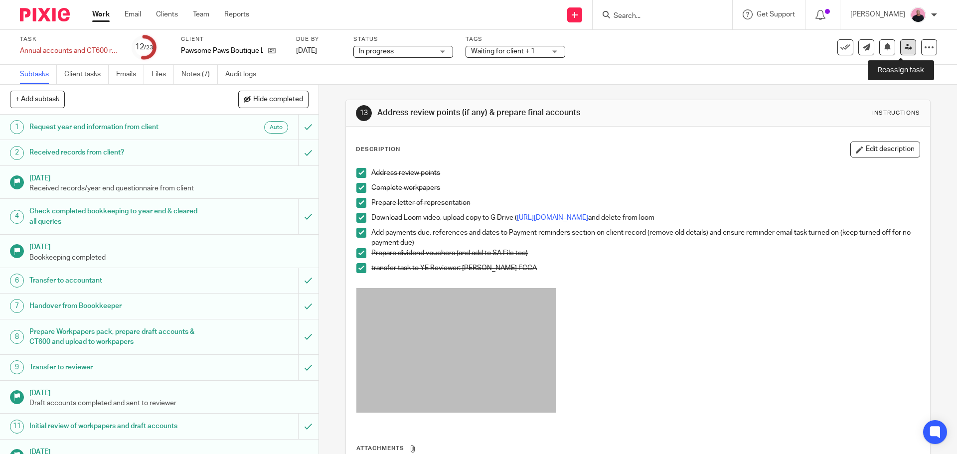
click at [904, 44] on icon at bounding box center [907, 46] width 7 height 7
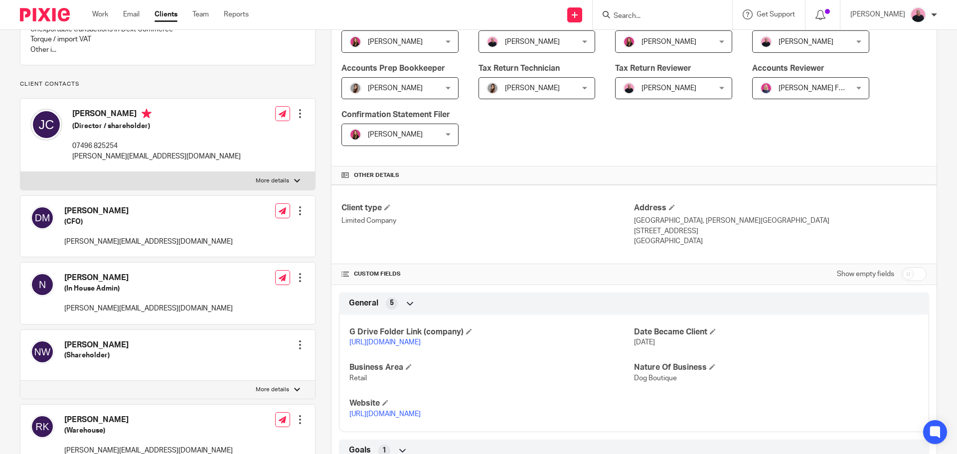
scroll to position [249, 0]
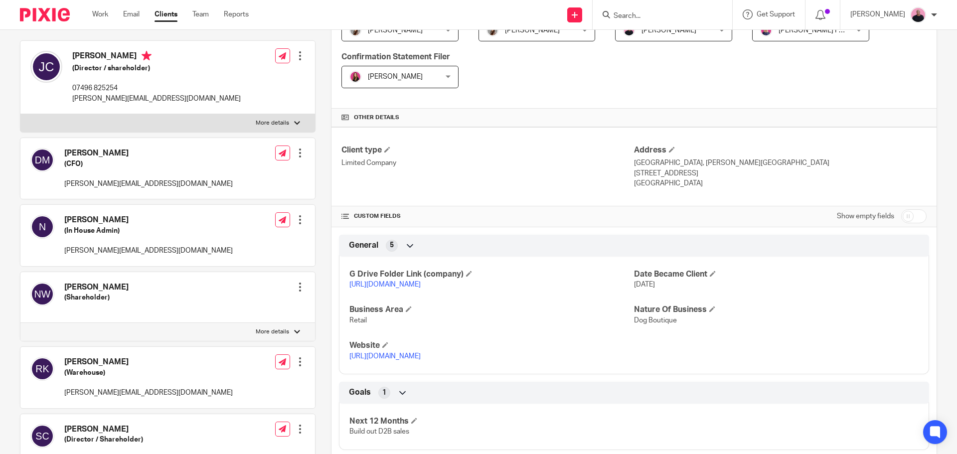
click at [395, 284] on link "[URL][DOMAIN_NAME]" at bounding box center [384, 284] width 71 height 7
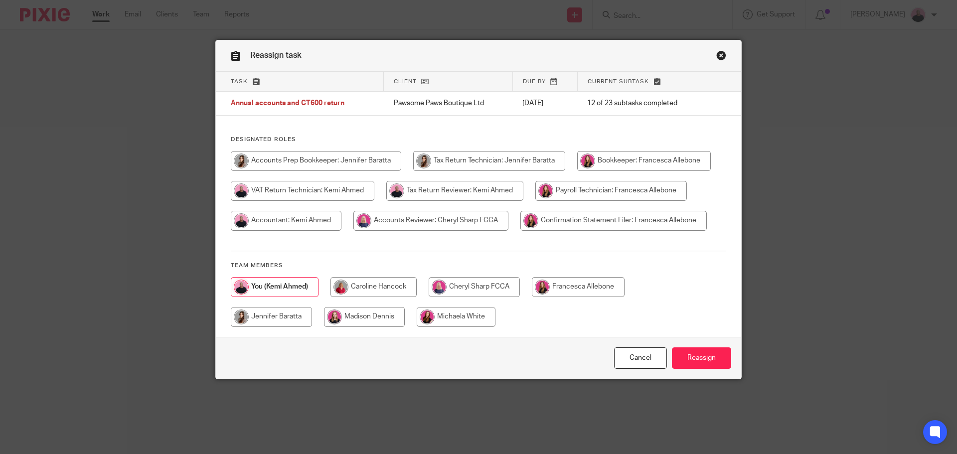
click at [469, 291] on input "radio" at bounding box center [473, 287] width 91 height 20
radio input "true"
click at [690, 359] on input "Reassign" at bounding box center [701, 357] width 59 height 21
